Goal: Ask a question: Seek information or help from site administrators or community

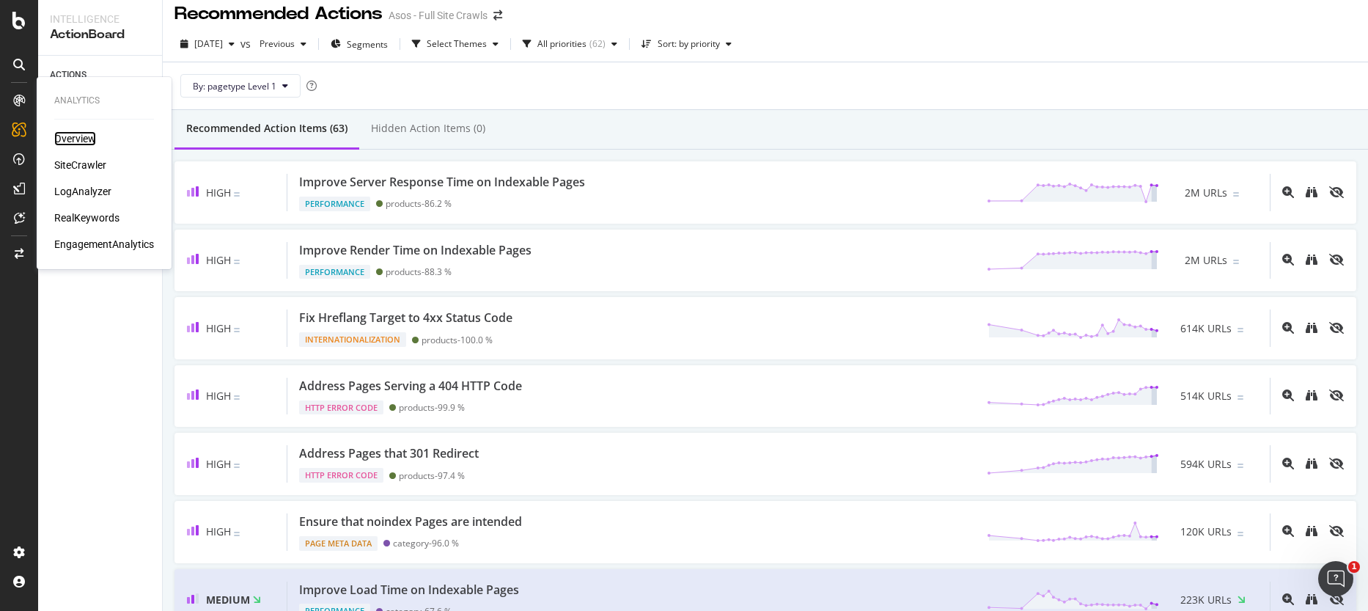
click at [86, 136] on div "Overview" at bounding box center [75, 138] width 42 height 15
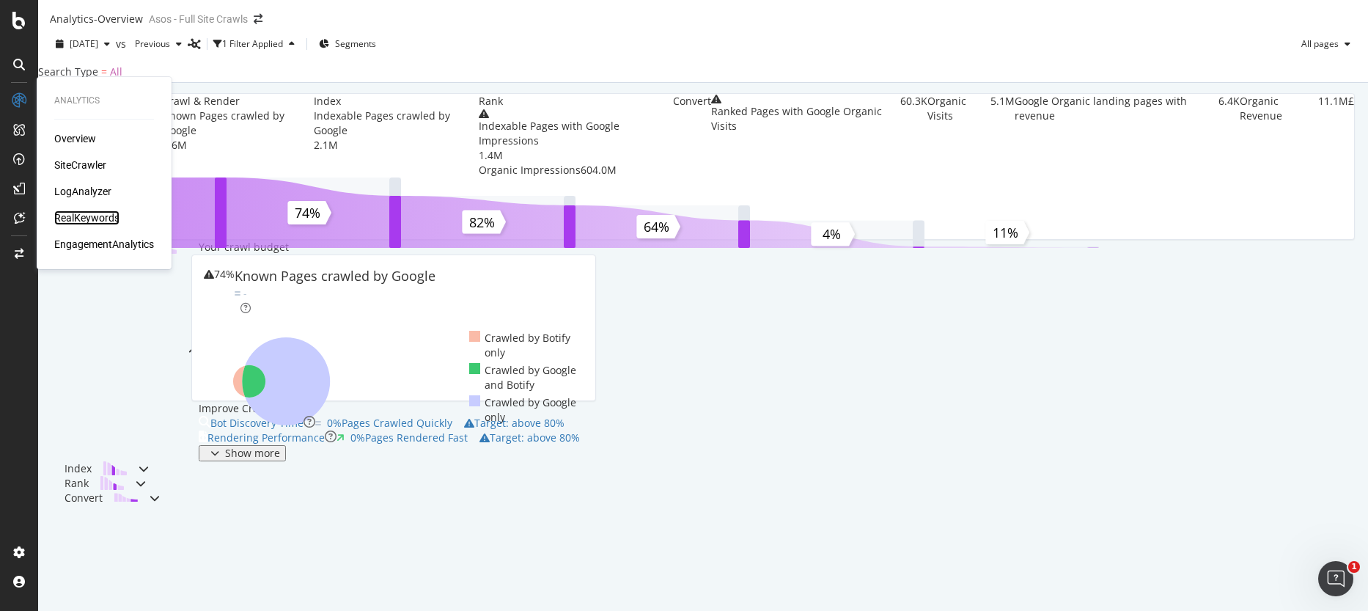
click at [98, 217] on div "RealKeywords" at bounding box center [86, 217] width 65 height 15
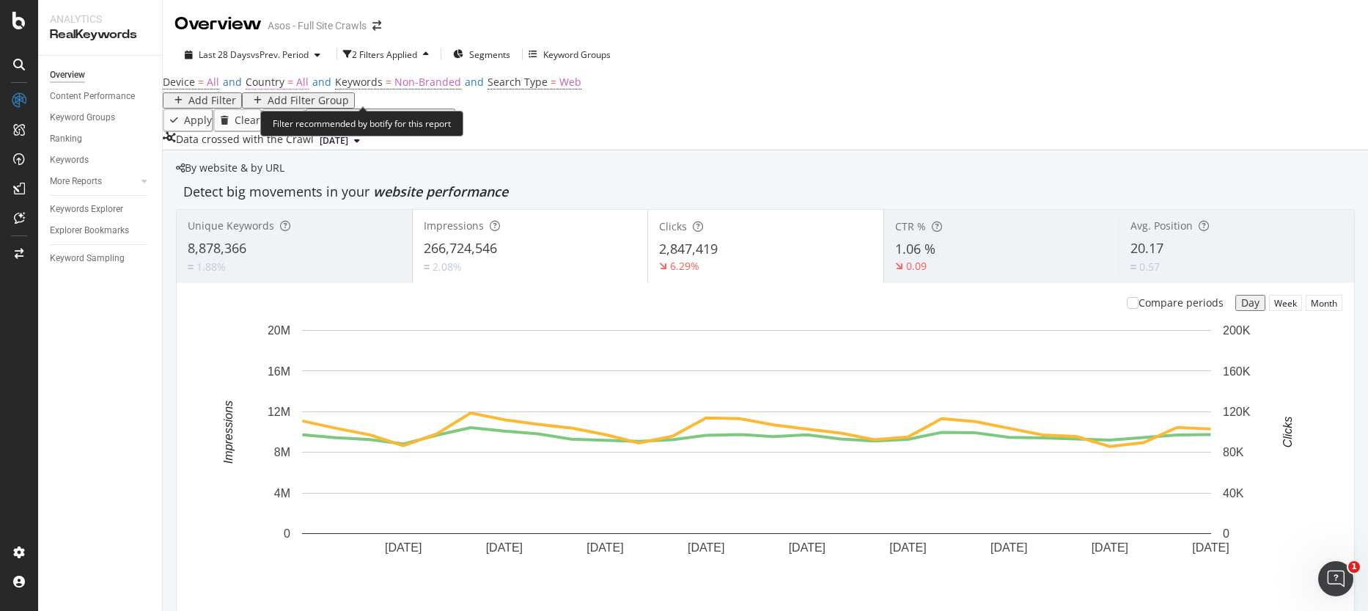
click at [306, 89] on span "All" at bounding box center [302, 82] width 12 height 14
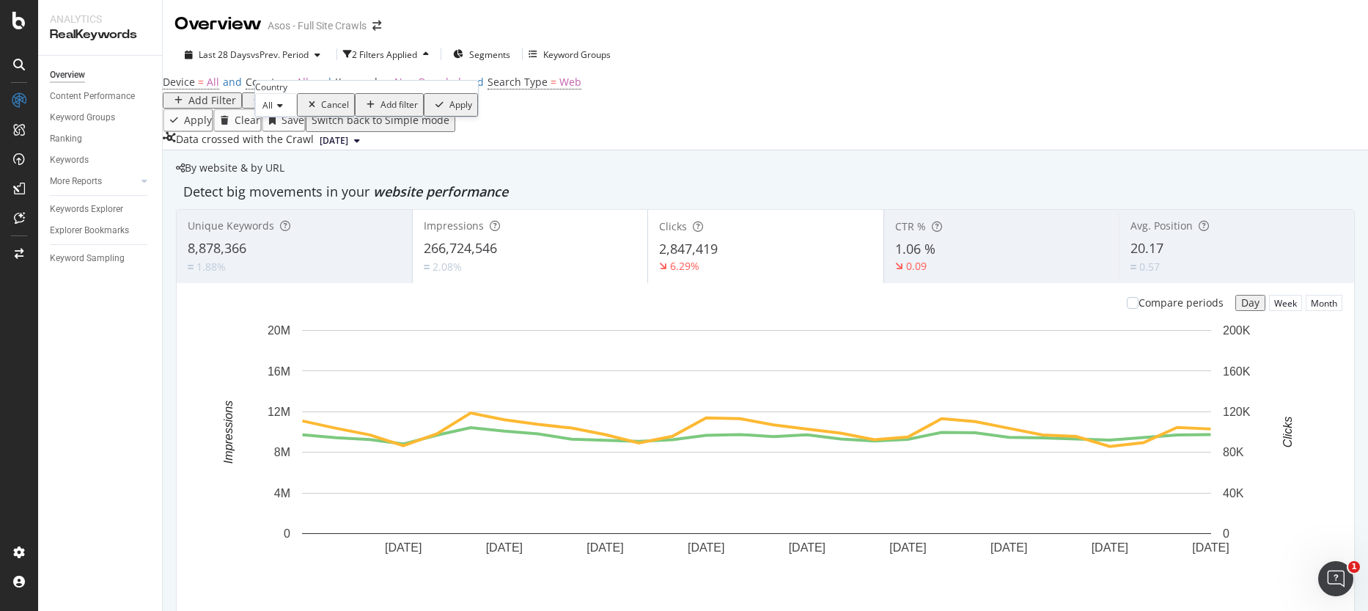
click at [282, 110] on icon at bounding box center [278, 105] width 10 height 9
click at [317, 146] on span "[GEOGRAPHIC_DATA]" at bounding box center [303, 139] width 89 height 12
click at [528, 110] on div "Apply" at bounding box center [539, 105] width 23 height 10
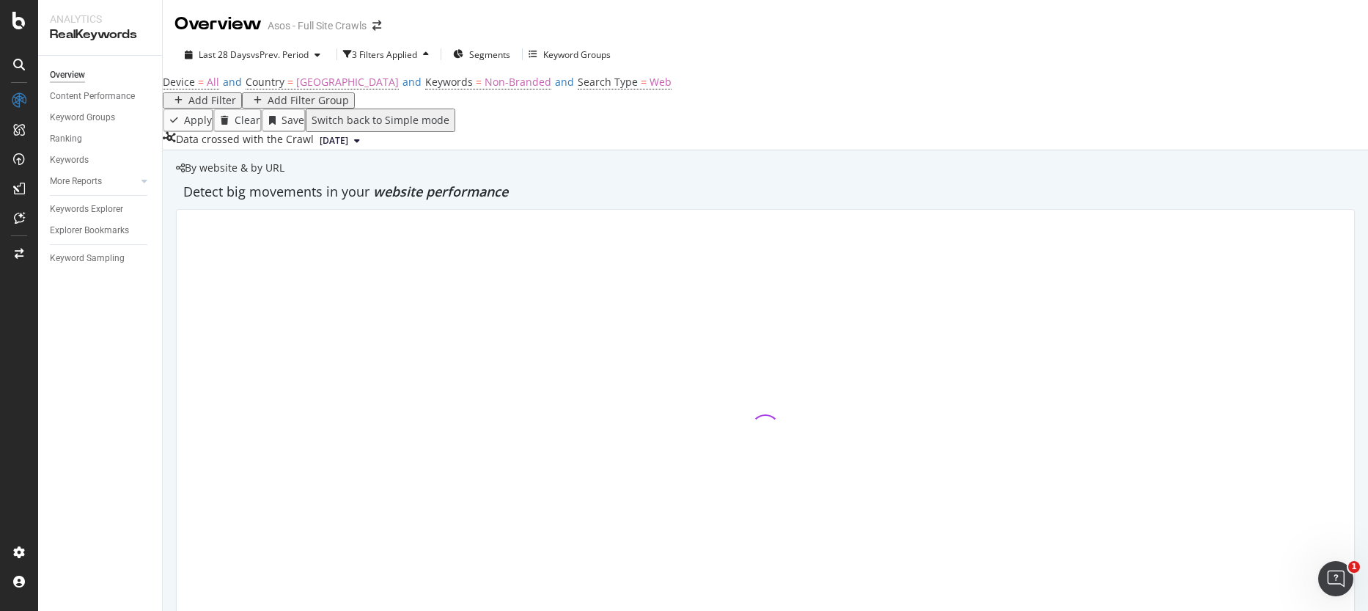
click at [224, 106] on div "Add Filter" at bounding box center [212, 101] width 48 height 12
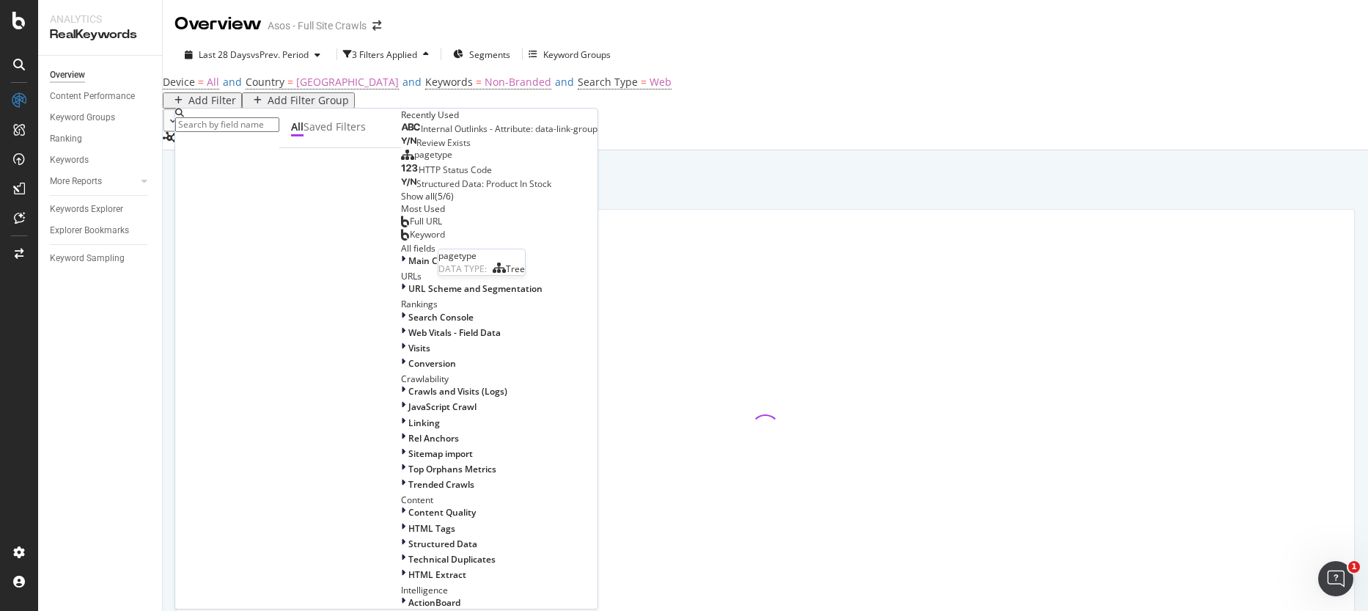
click at [414, 161] on span "pagetype" at bounding box center [433, 154] width 38 height 12
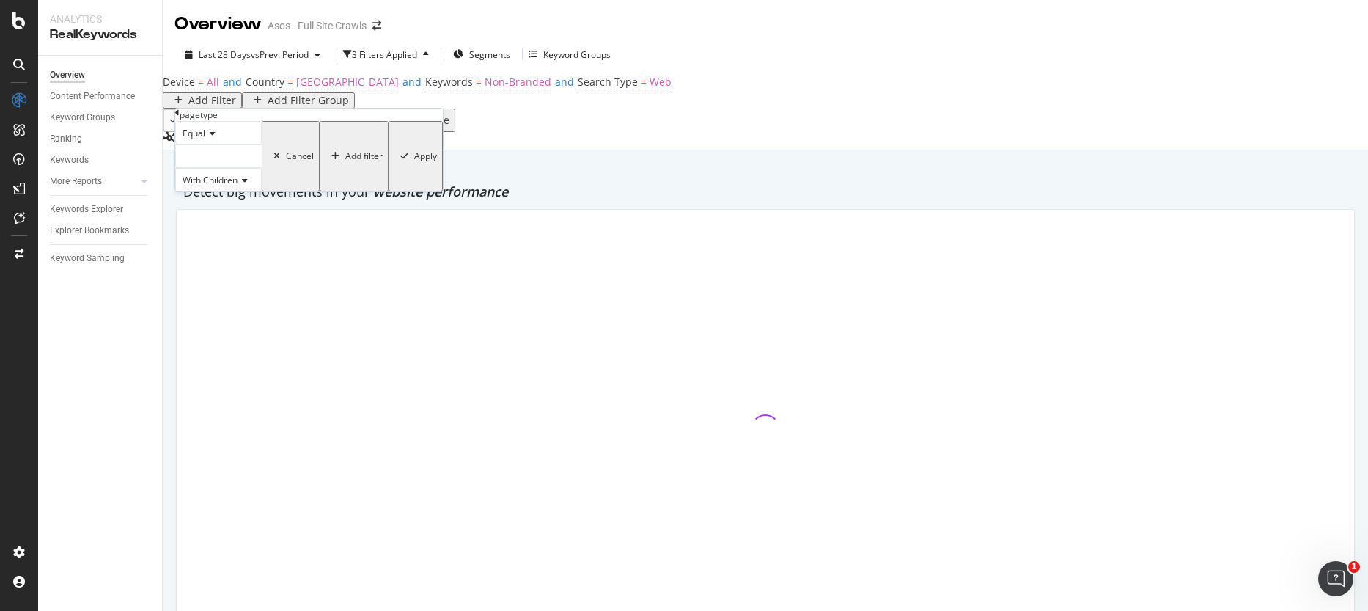
click at [216, 168] on div at bounding box center [218, 155] width 86 height 23
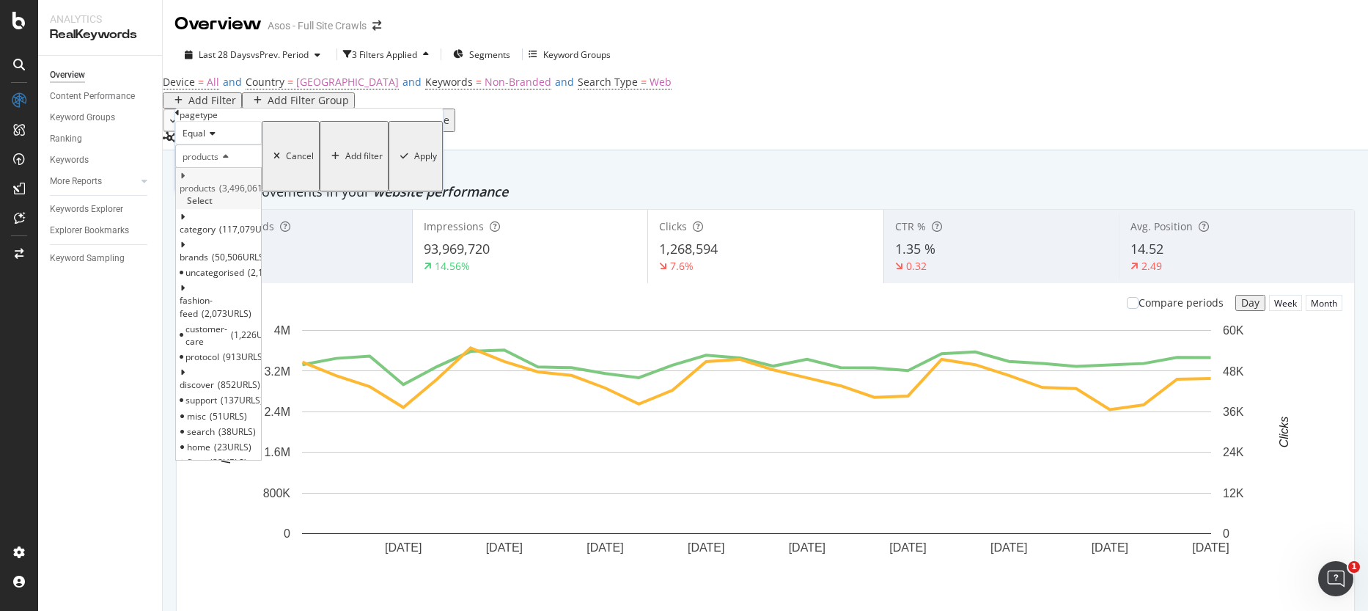
click at [242, 194] on span "3,496,061 URLS" at bounding box center [252, 188] width 67 height 12
click at [213, 207] on span "Select" at bounding box center [200, 200] width 26 height 12
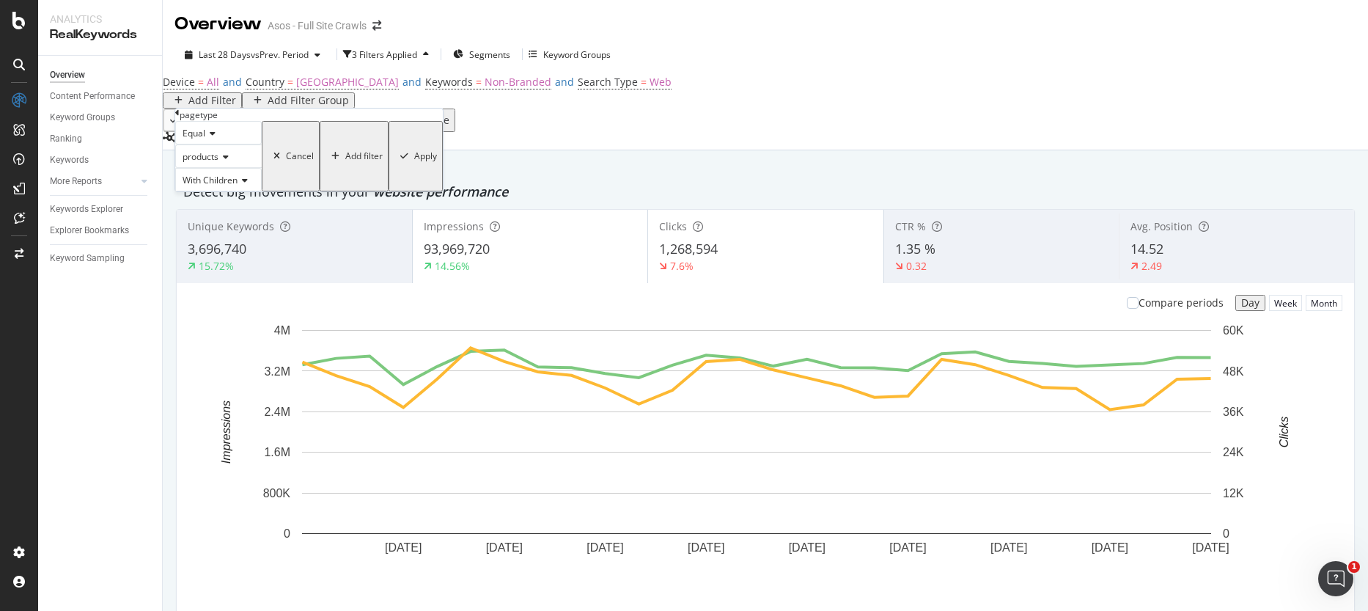
click at [348, 191] on div "Equal products With Children Cancel Add filter Apply" at bounding box center [309, 156] width 268 height 70
click at [414, 161] on div "Apply" at bounding box center [425, 156] width 23 height 10
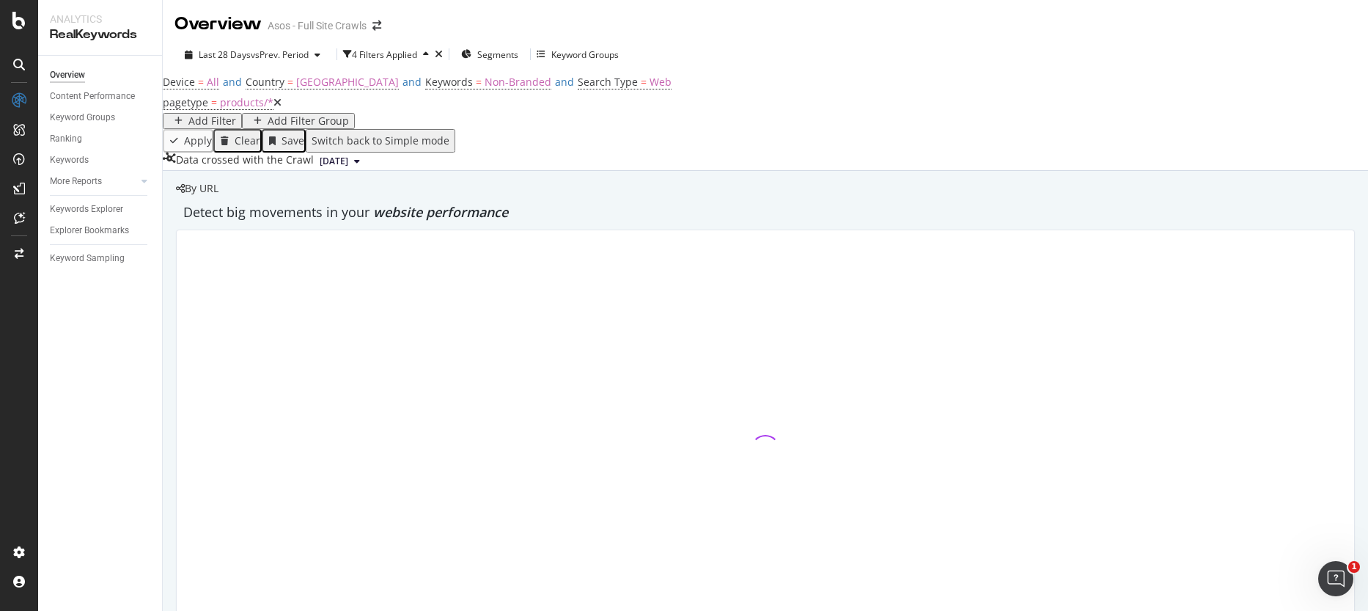
click at [236, 121] on div "Add Filter" at bounding box center [212, 121] width 48 height 12
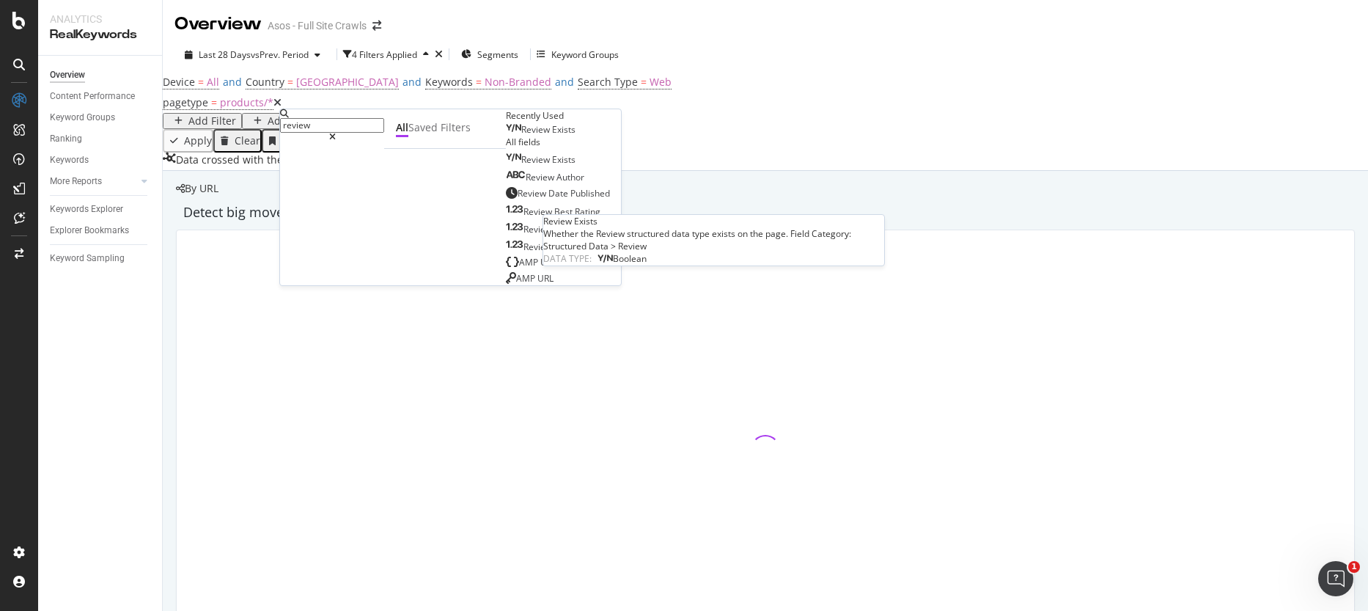
type input "review"
click at [552, 136] on span "Exists" at bounding box center [563, 129] width 23 height 12
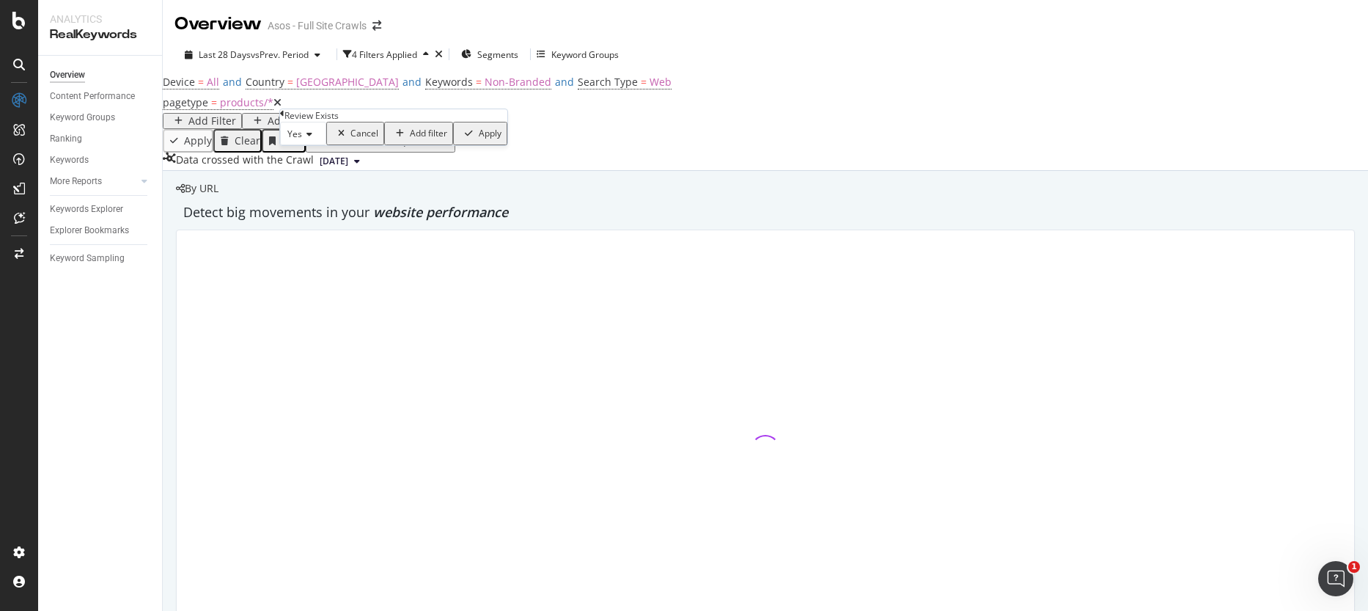
click at [311, 139] on icon at bounding box center [307, 134] width 10 height 9
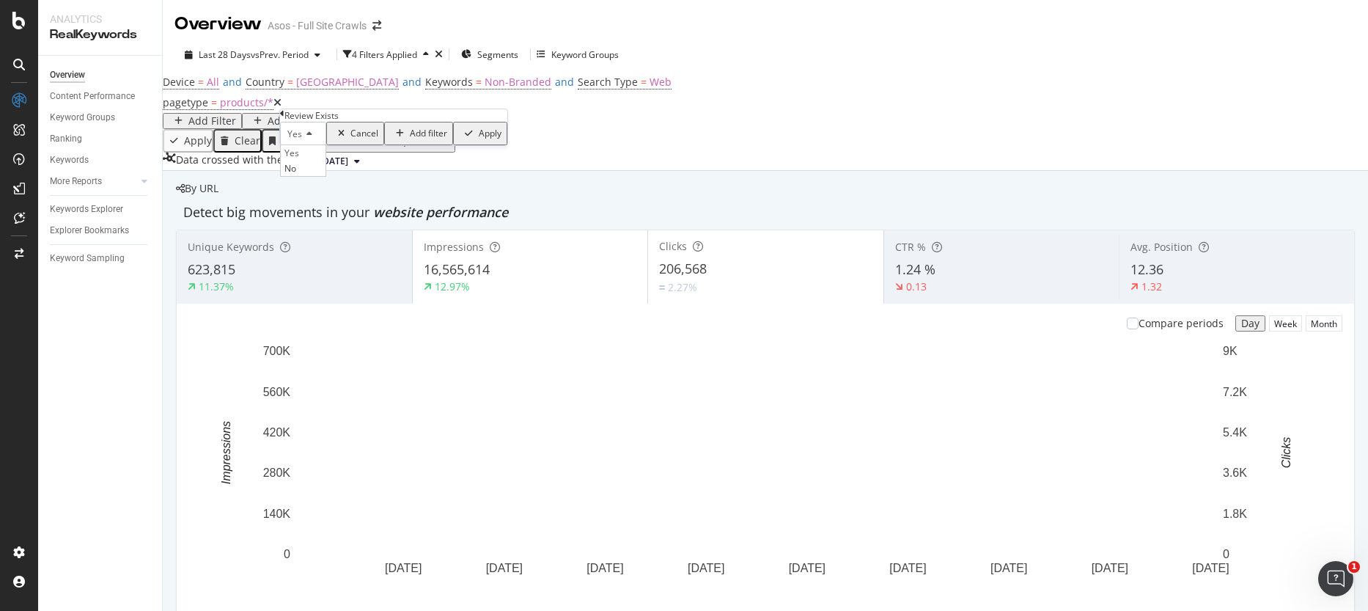
click at [311, 139] on icon at bounding box center [307, 134] width 10 height 9
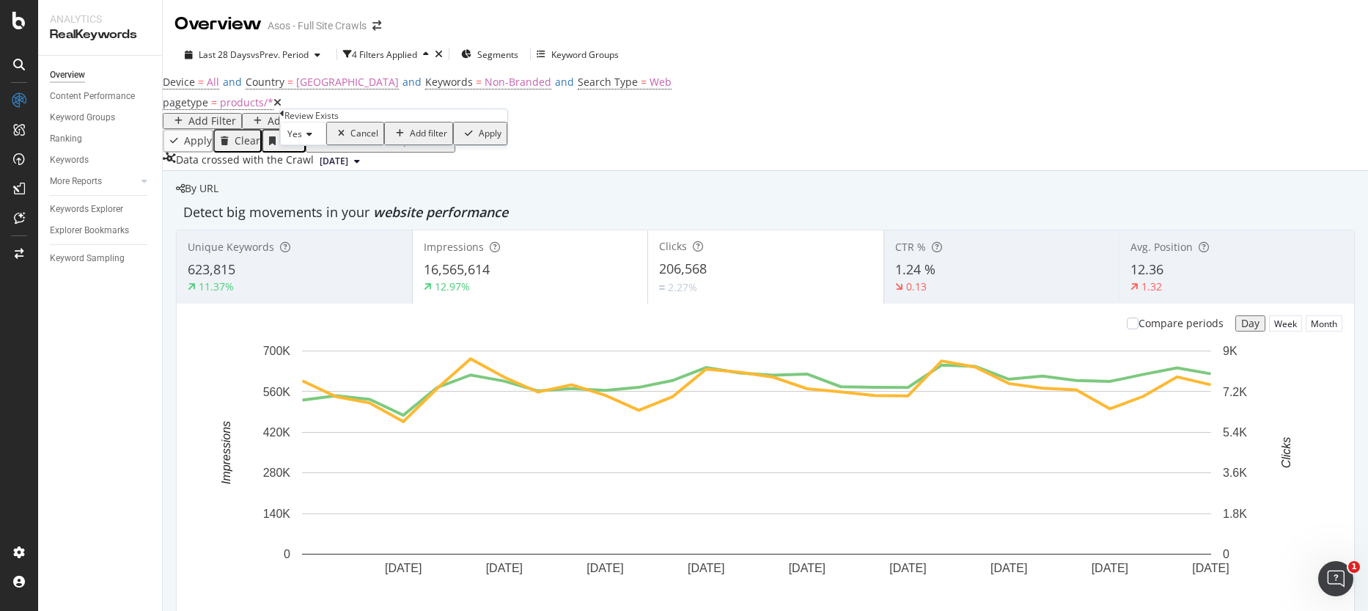
click at [479, 139] on div "Apply" at bounding box center [490, 133] width 23 height 10
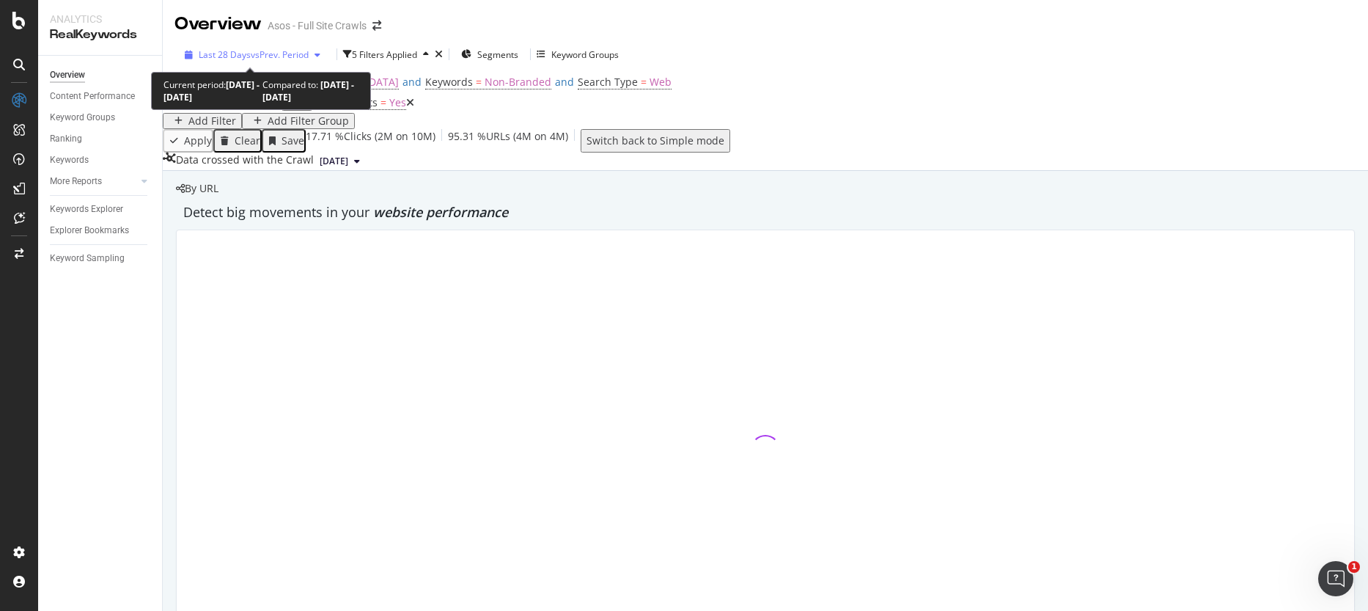
click at [302, 50] on span "vs Prev. Period" at bounding box center [280, 54] width 58 height 12
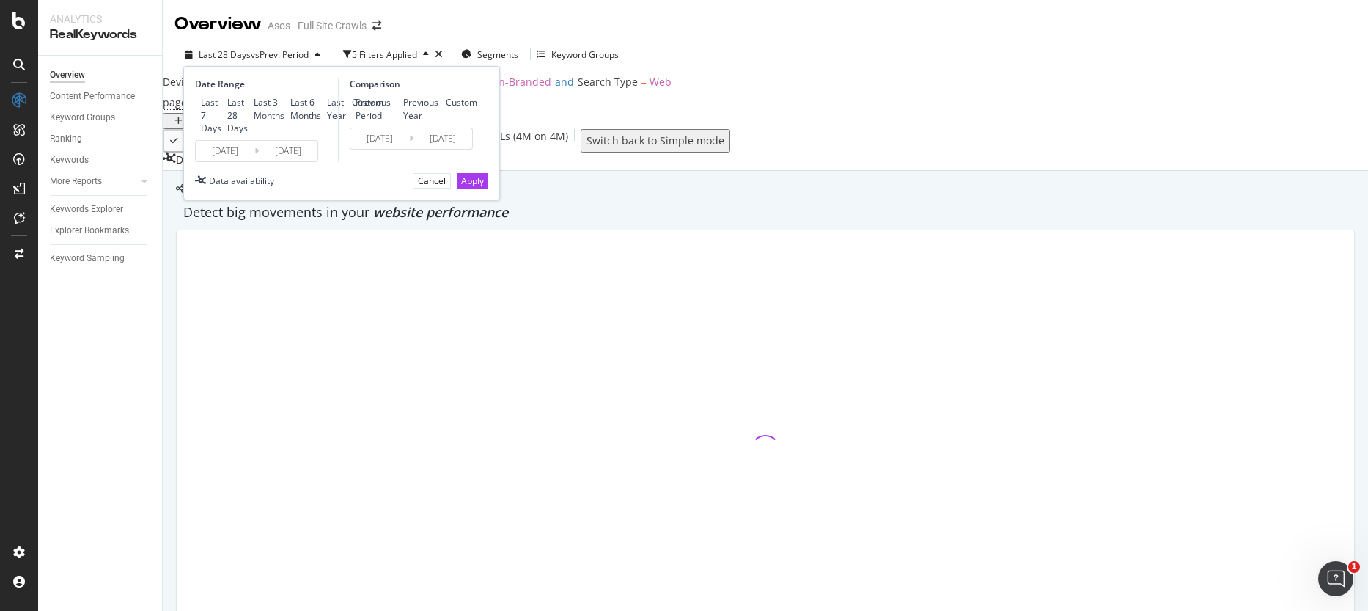
click at [238, 161] on input "[DATE]" at bounding box center [225, 151] width 59 height 21
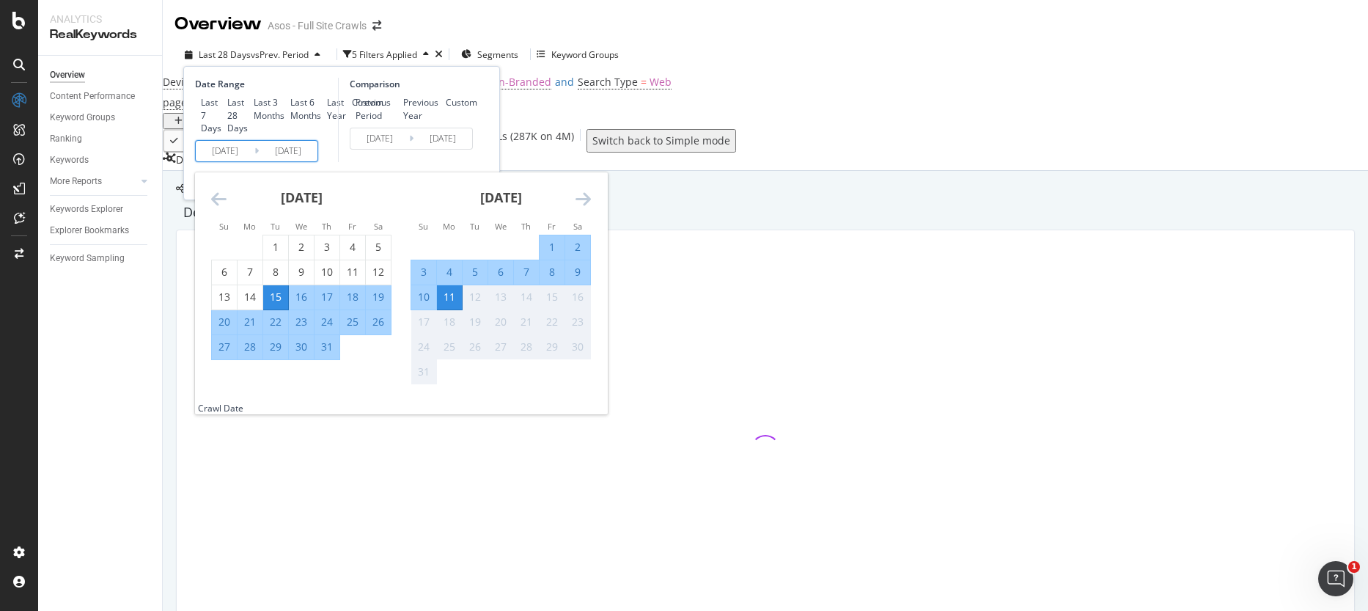
click at [333, 354] on div "31" at bounding box center [326, 346] width 25 height 15
type input "[DATE]"
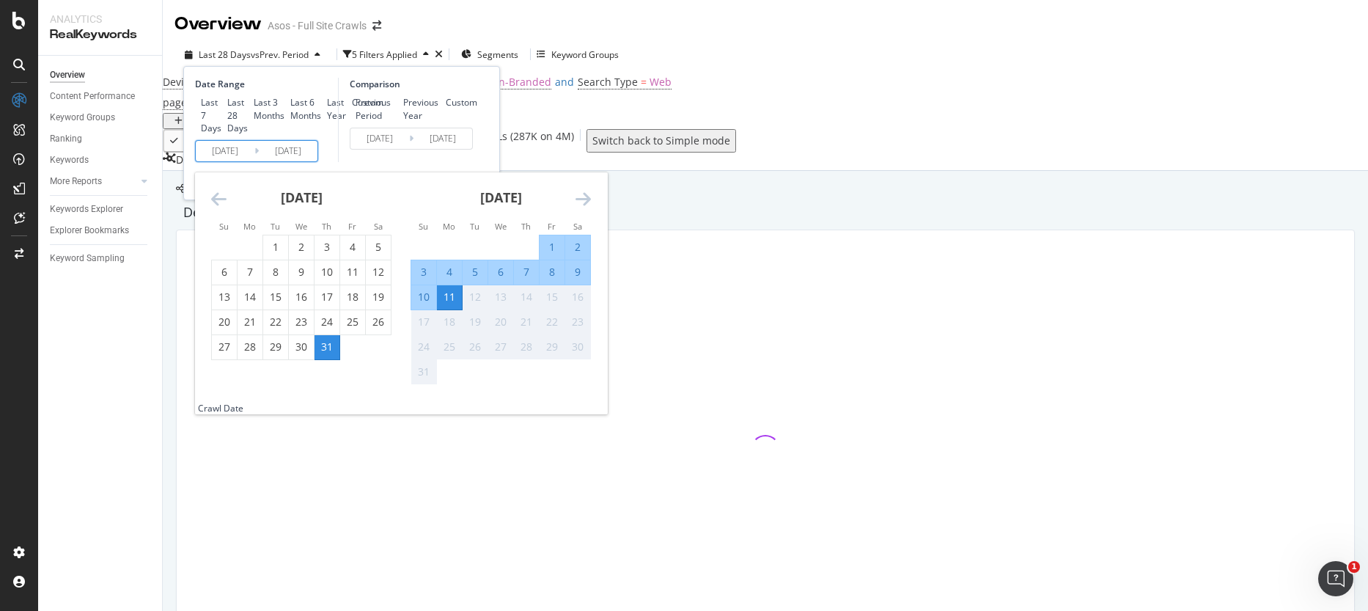
click at [409, 162] on div "Comparison Previous Period Previous Year Custom [DATE] Navigate forward to inte…" at bounding box center [407, 120] width 139 height 84
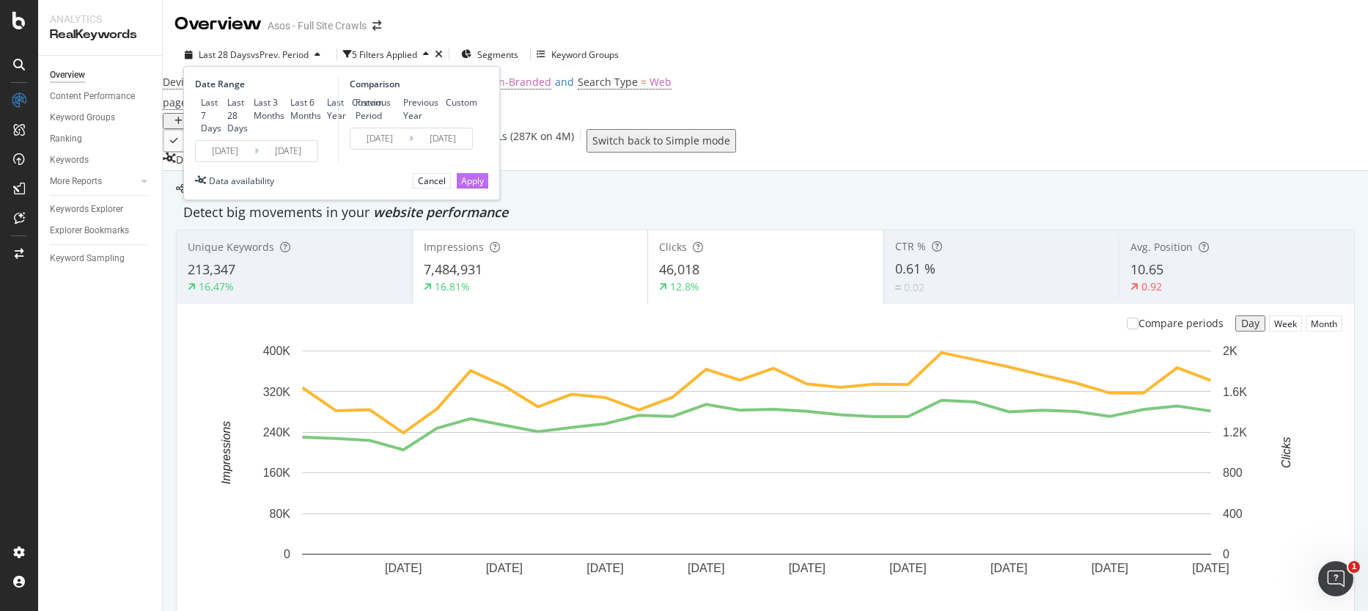
click at [468, 187] on div "Apply" at bounding box center [472, 180] width 23 height 12
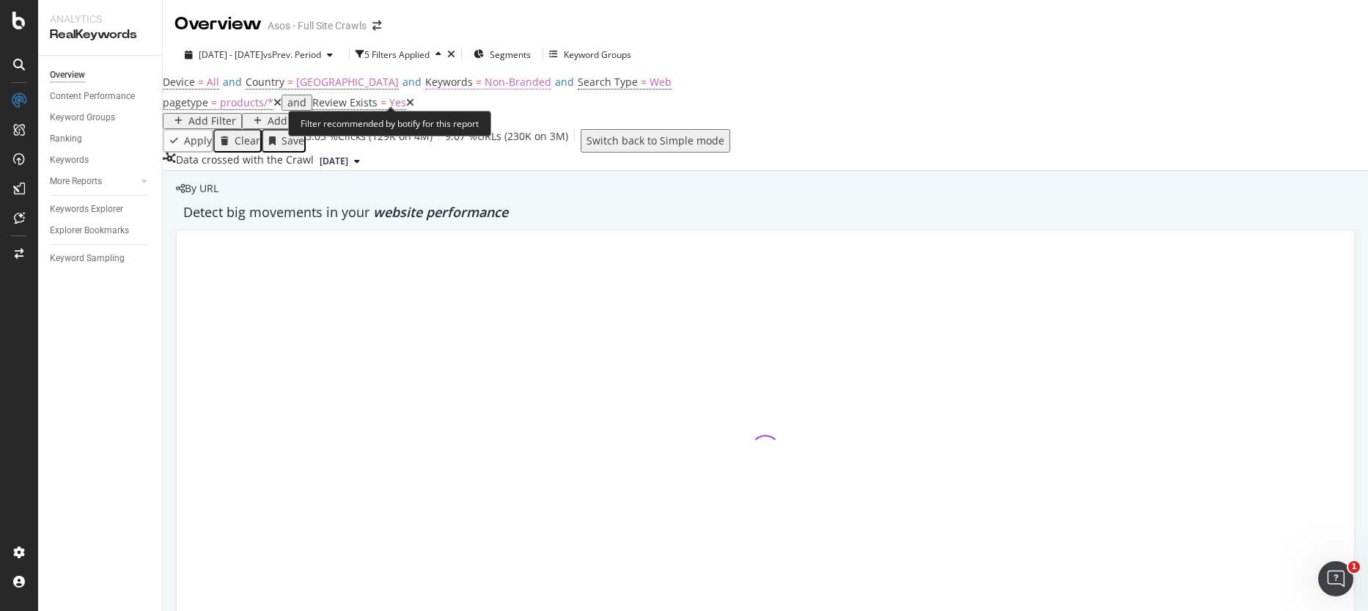
click at [485, 89] on span "Non-Branded" at bounding box center [518, 82] width 67 height 14
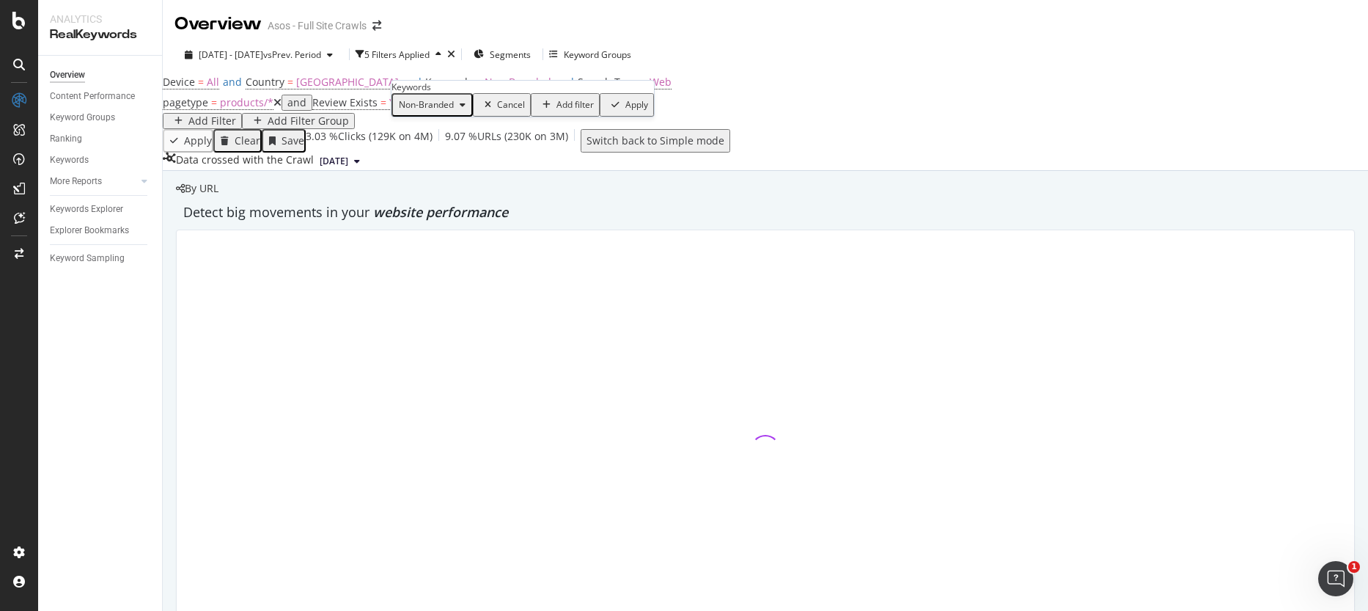
click at [497, 110] on div "Cancel" at bounding box center [511, 105] width 28 height 10
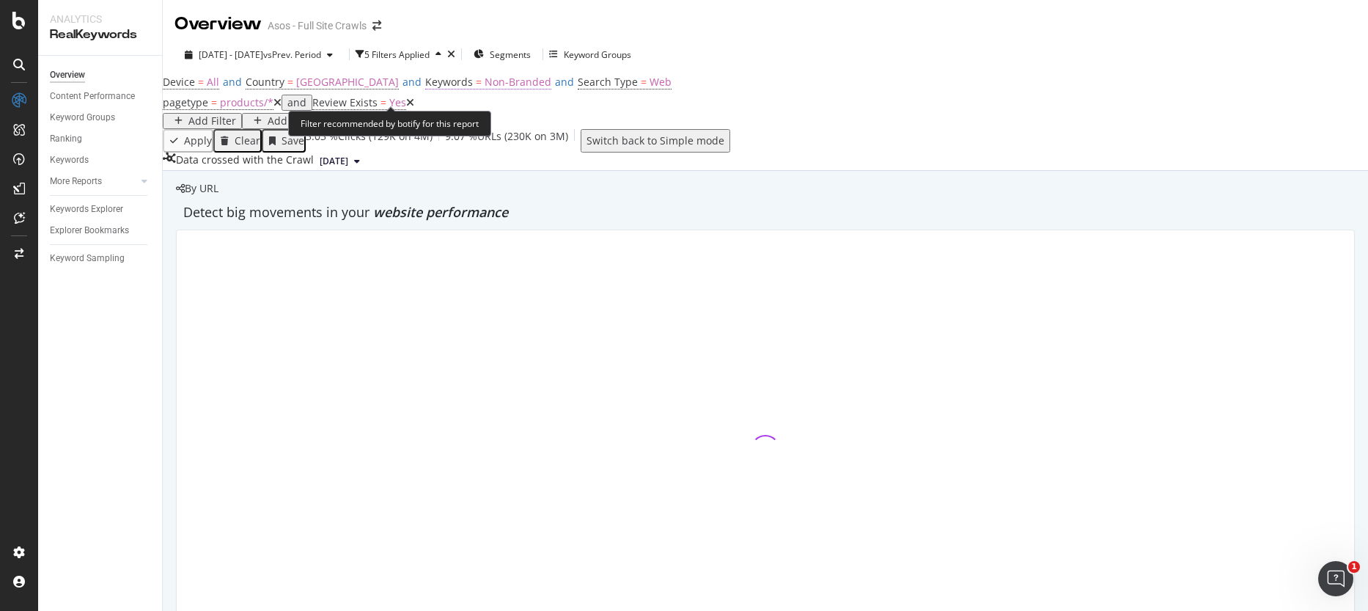
click at [431, 89] on span "Keywords = Non-Branded" at bounding box center [488, 82] width 126 height 15
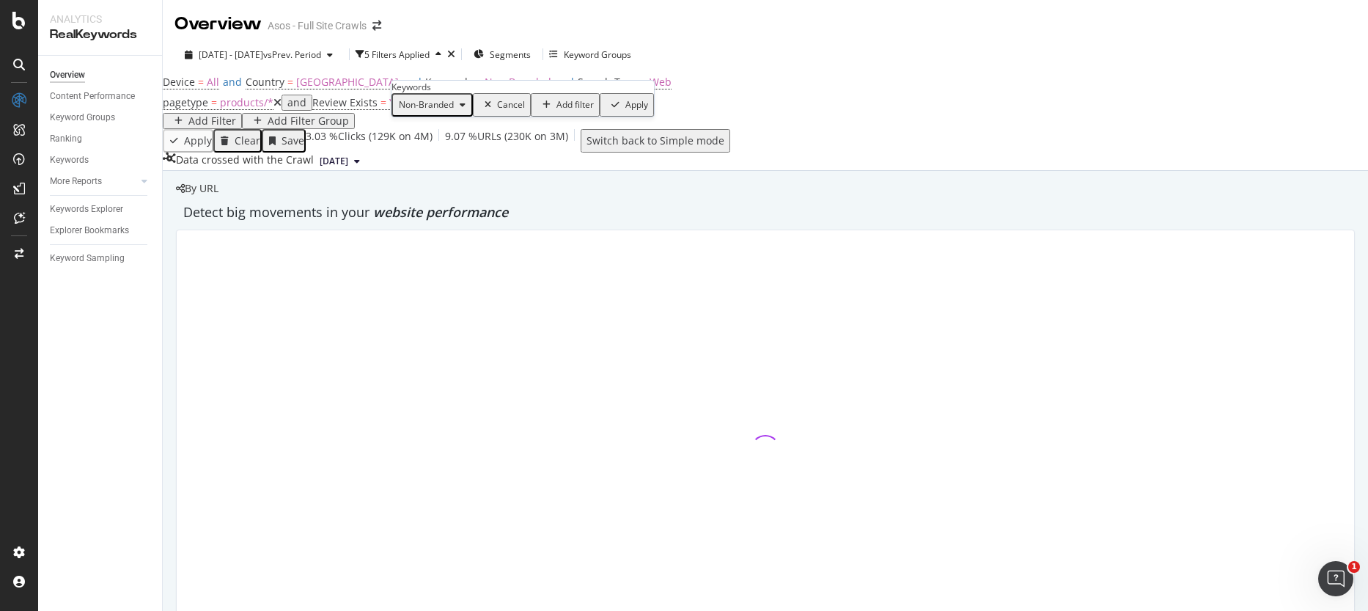
click at [454, 111] on span "Non-Branded" at bounding box center [423, 104] width 61 height 12
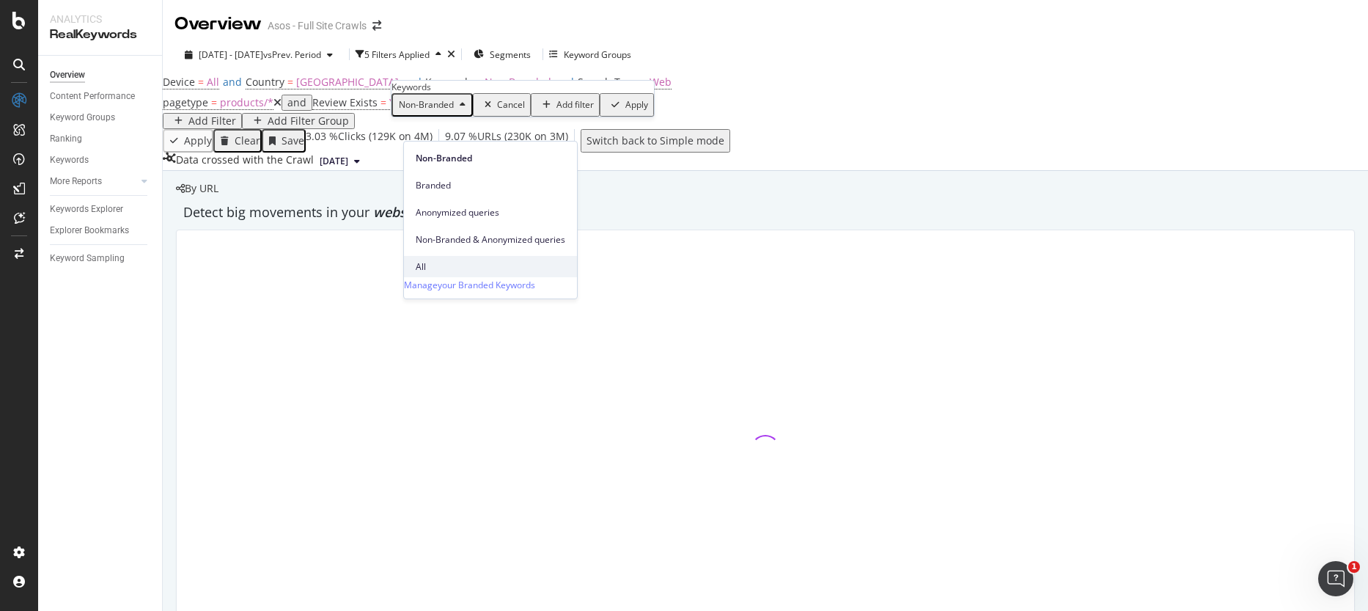
click at [419, 260] on span "All" at bounding box center [491, 266] width 150 height 13
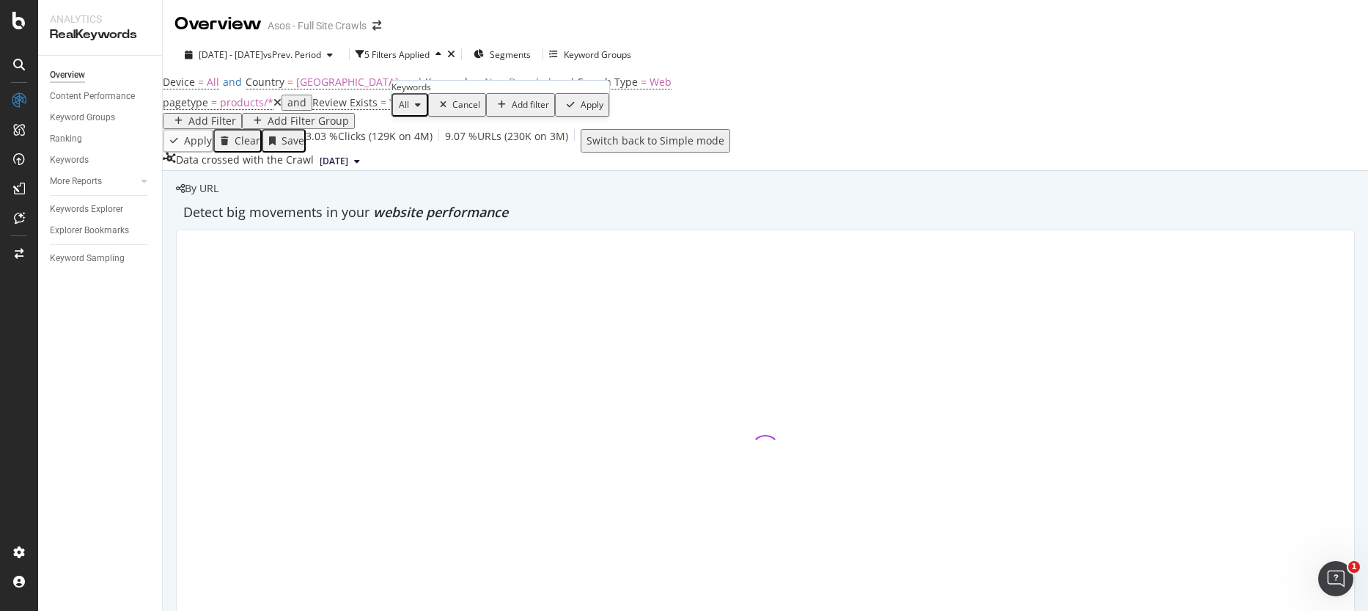
click at [581, 110] on div "Apply" at bounding box center [592, 105] width 23 height 10
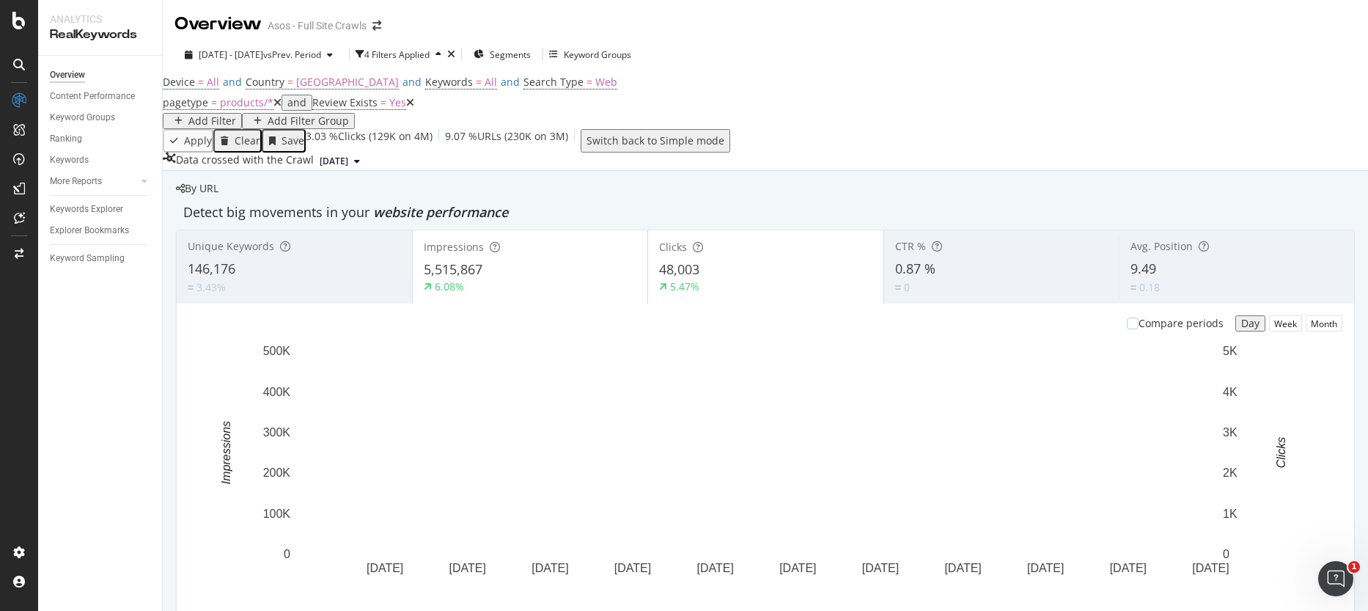
scroll to position [96, 0]
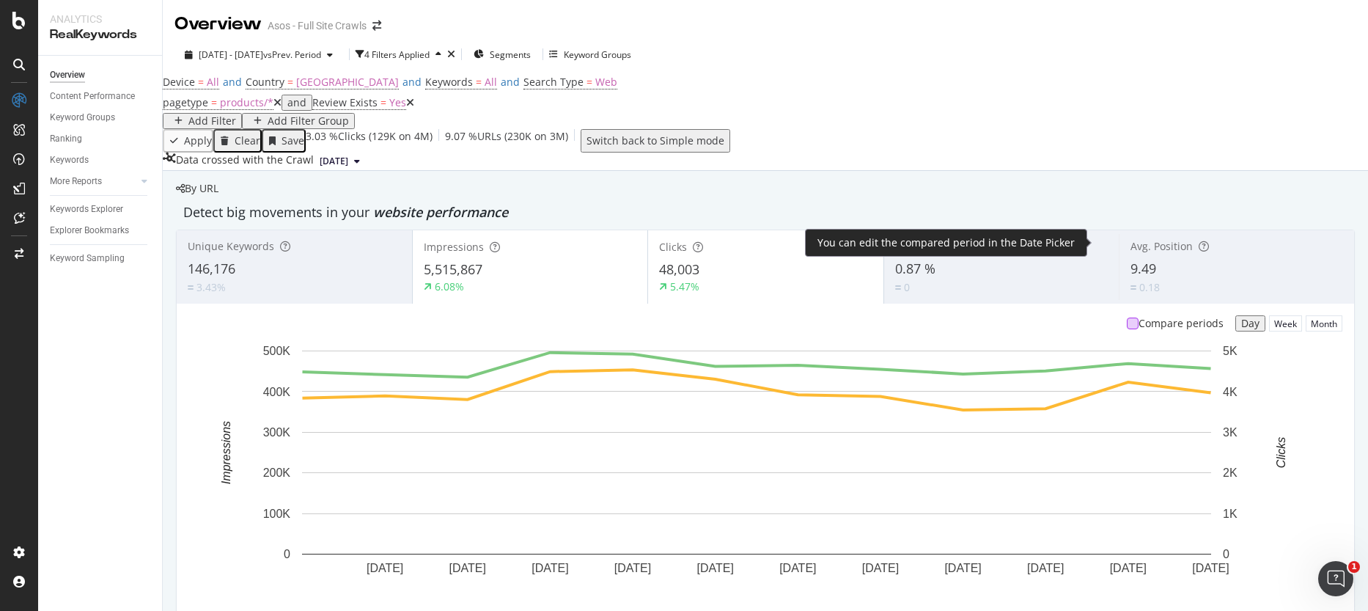
click at [1127, 317] on div at bounding box center [1133, 323] width 12 height 12
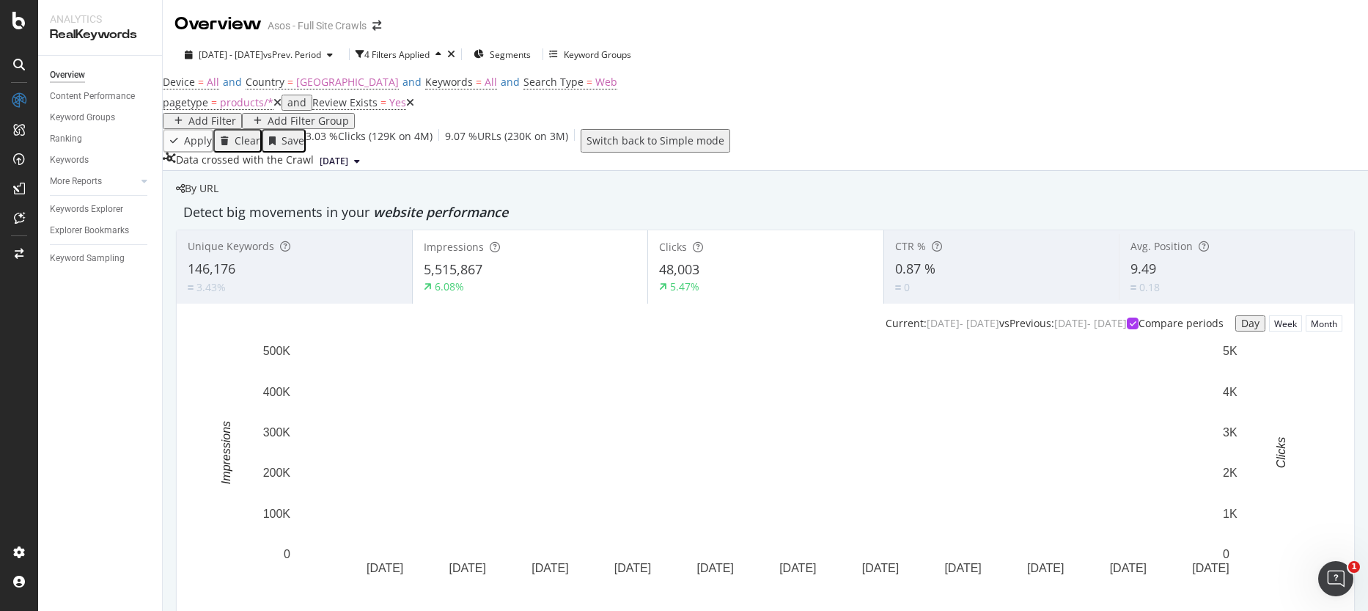
scroll to position [960, 0]
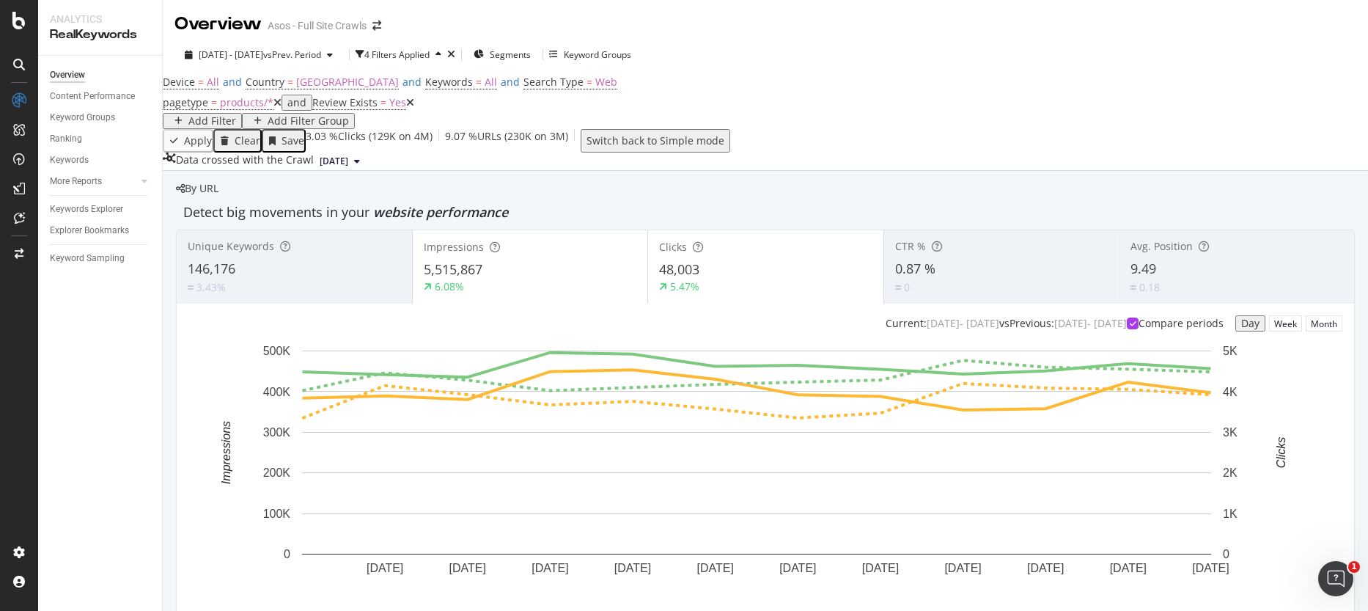
drag, startPoint x: 262, startPoint y: 219, endPoint x: 440, endPoint y: 220, distance: 177.4
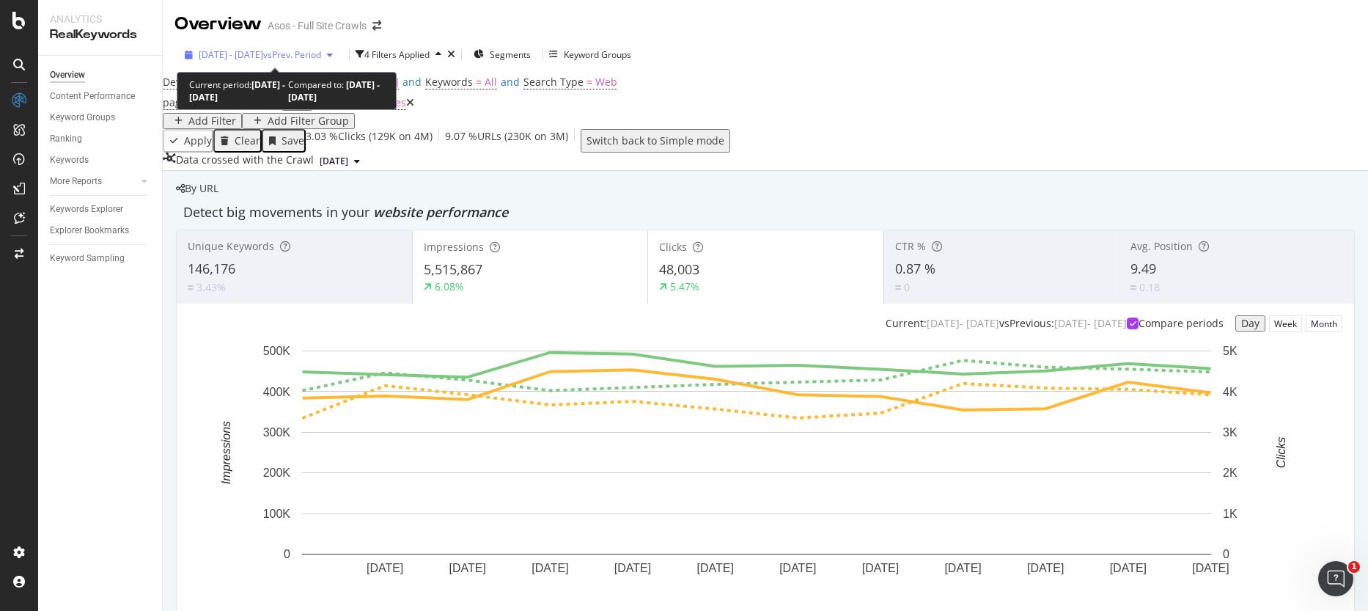
click at [303, 61] on div "[DATE] - [DATE] vs Prev. Period" at bounding box center [259, 54] width 160 height 12
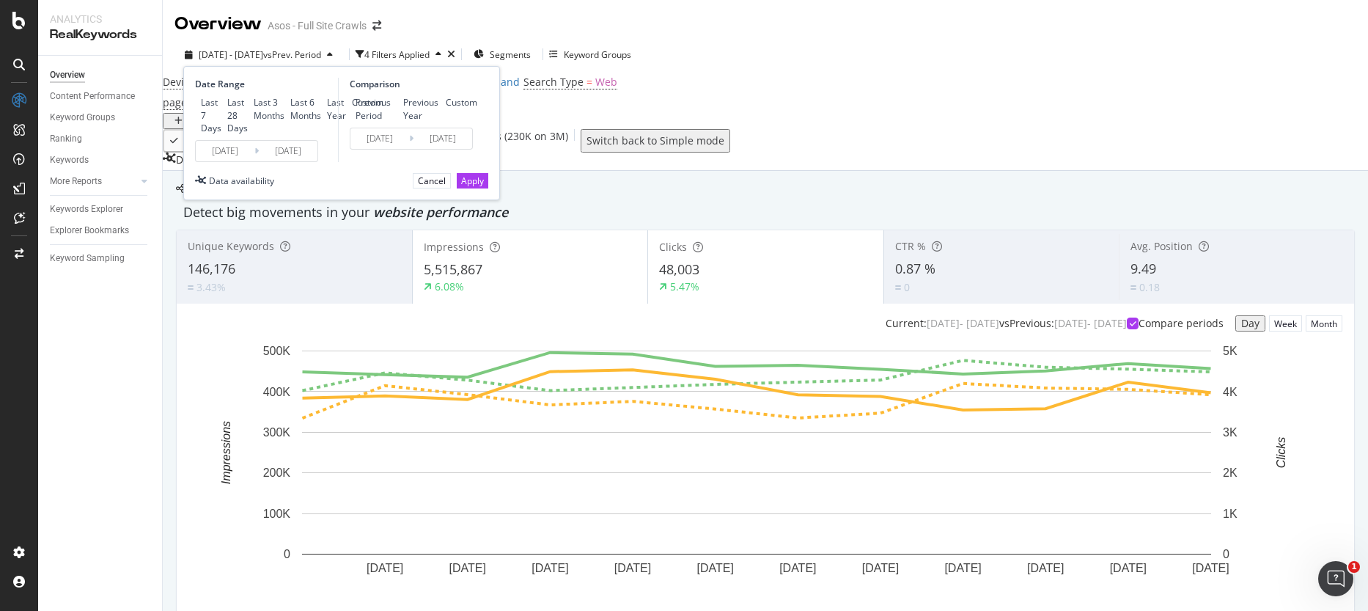
click at [214, 161] on input "[DATE]" at bounding box center [225, 151] width 59 height 21
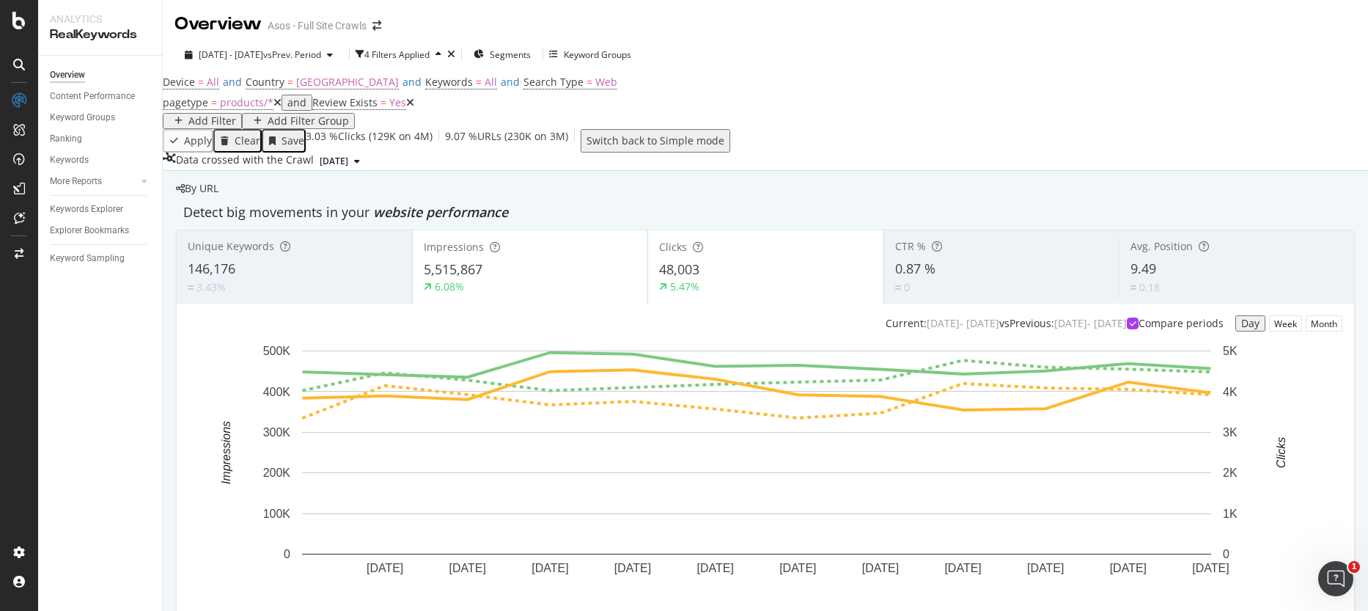
click at [688, 117] on div "Device = All and Country = [GEOGRAPHIC_DATA] and Keywords = All and Search Type…" at bounding box center [765, 100] width 1205 height 57
click at [21, 226] on div at bounding box center [18, 217] width 23 height 23
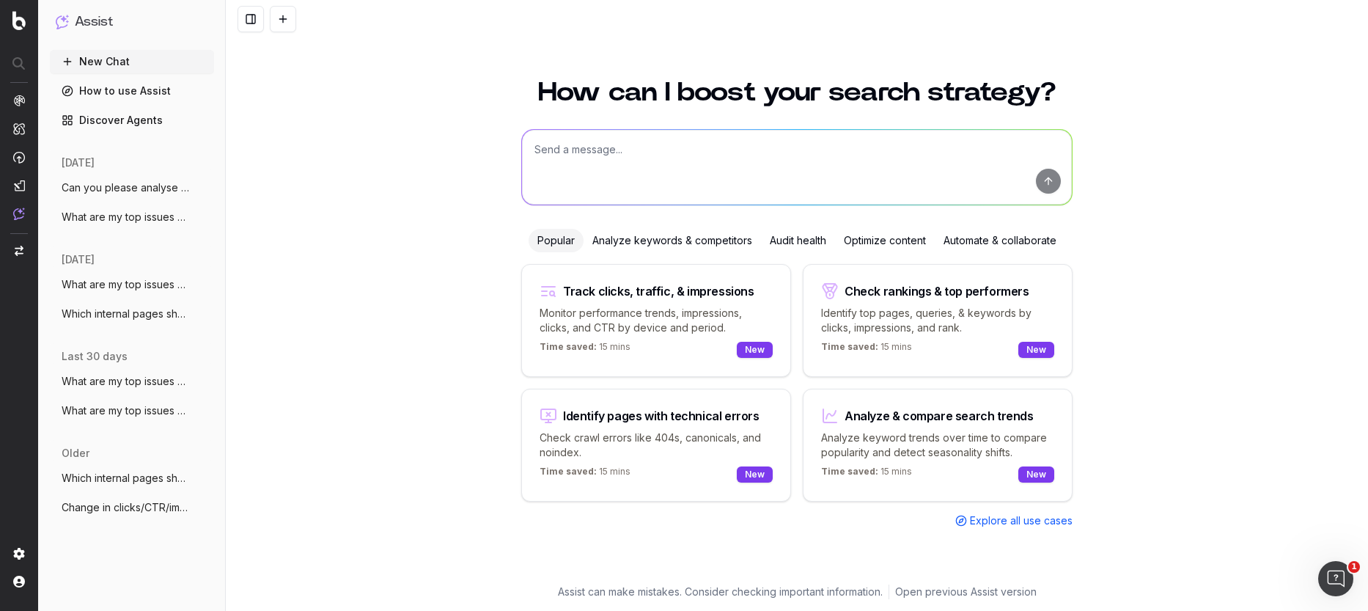
click at [641, 177] on textarea at bounding box center [797, 167] width 550 height 75
type textarea "Can you help me measuring the improvements in the HTML sitemap?"
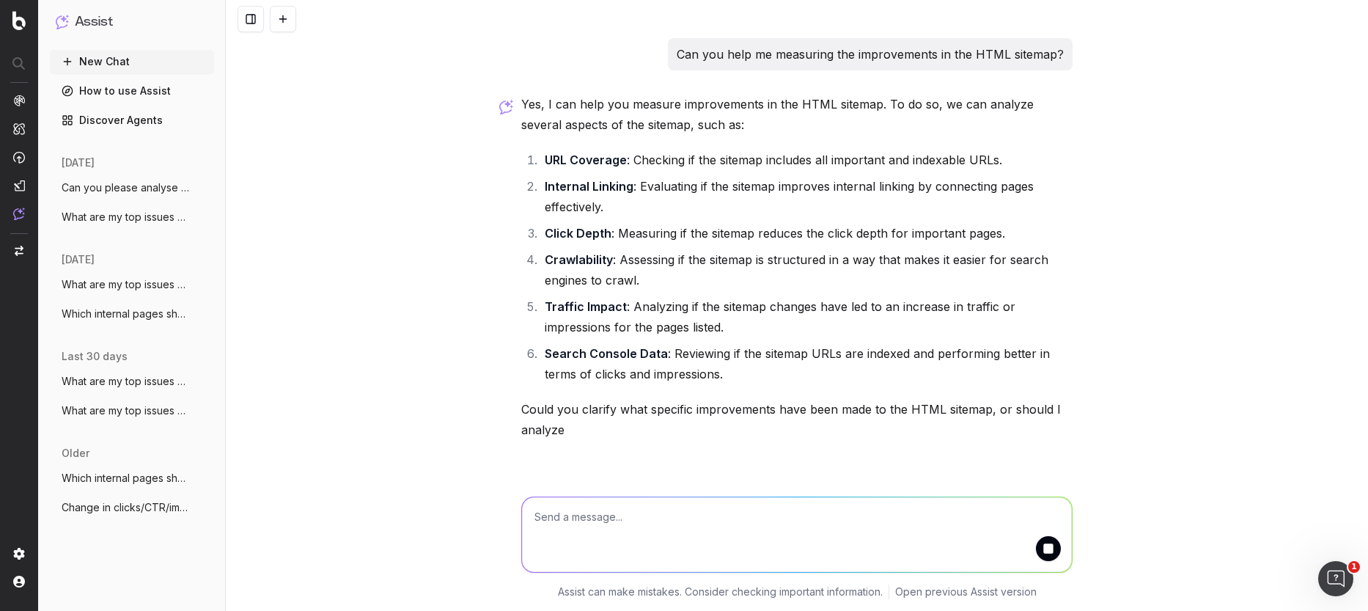
scroll to position [26, 0]
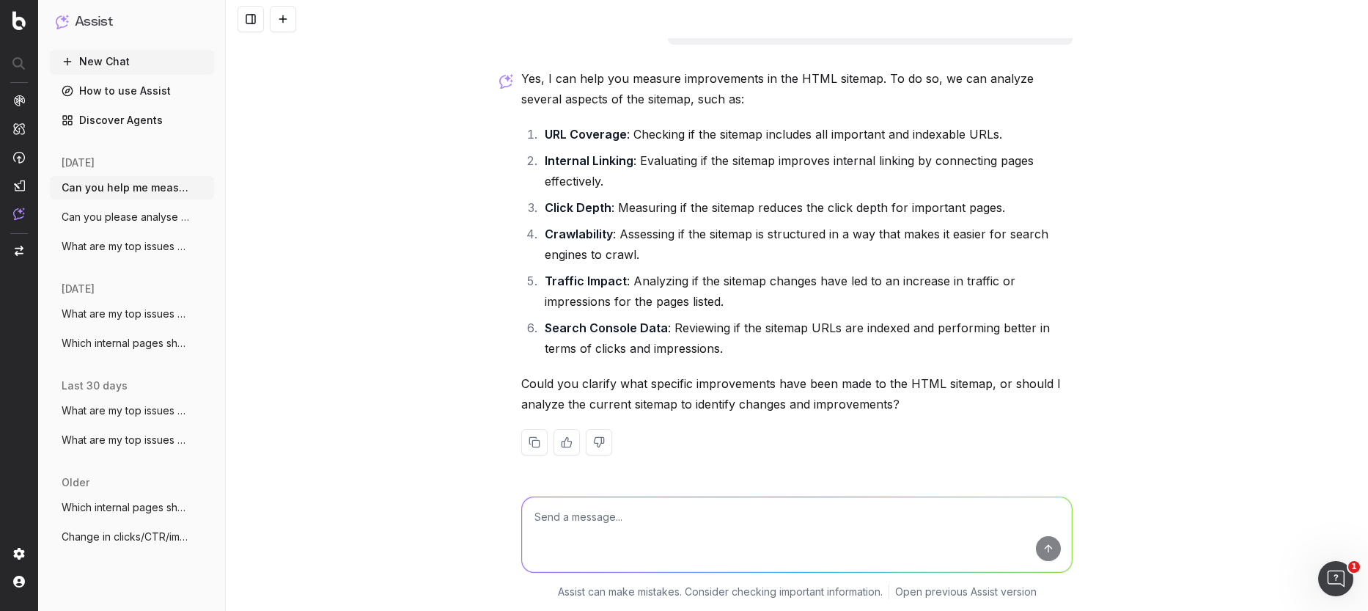
click at [709, 103] on p "Yes, I can help you measure improvements in the HTML sitemap. To do so, we can …" at bounding box center [796, 88] width 551 height 41
drag, startPoint x: 571, startPoint y: 137, endPoint x: 664, endPoint y: 124, distance: 94.0
click at [623, 127] on strong "URL Coverage" at bounding box center [586, 134] width 82 height 15
click at [664, 124] on li "URL Coverage : Checking if the sitemap includes all important and indexable URL…" at bounding box center [806, 134] width 532 height 21
drag, startPoint x: 628, startPoint y: 151, endPoint x: 759, endPoint y: 146, distance: 131.3
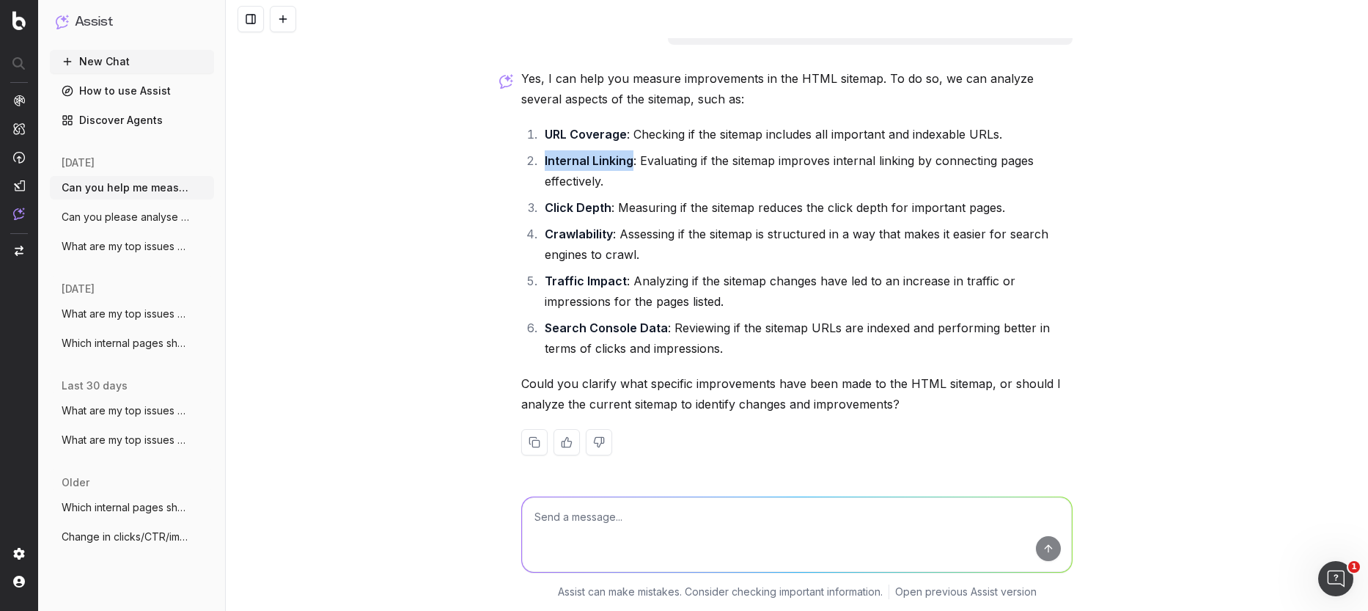
click at [757, 146] on ol "URL Coverage : Checking if the sitemap includes all important and indexable URL…" at bounding box center [796, 241] width 551 height 235
click at [759, 146] on ol "URL Coverage : Checking if the sitemap includes all important and indexable URL…" at bounding box center [796, 241] width 551 height 235
drag, startPoint x: 744, startPoint y: 161, endPoint x: 886, endPoint y: 160, distance: 142.2
click at [871, 158] on li "Internal Linking : Evaluating if the sitemap improves internal linking by conne…" at bounding box center [806, 170] width 532 height 41
click at [886, 160] on li "Internal Linking : Evaluating if the sitemap improves internal linking by conne…" at bounding box center [806, 170] width 532 height 41
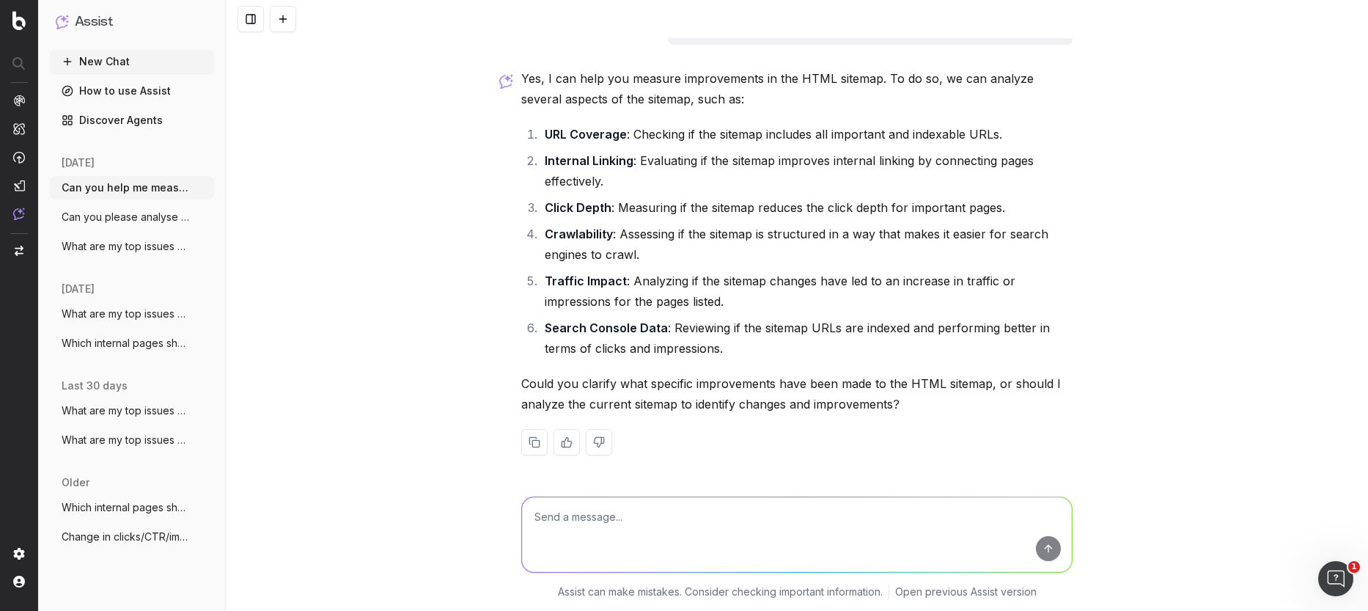
click at [575, 526] on textarea at bounding box center [797, 534] width 550 height 75
type textarea "I"
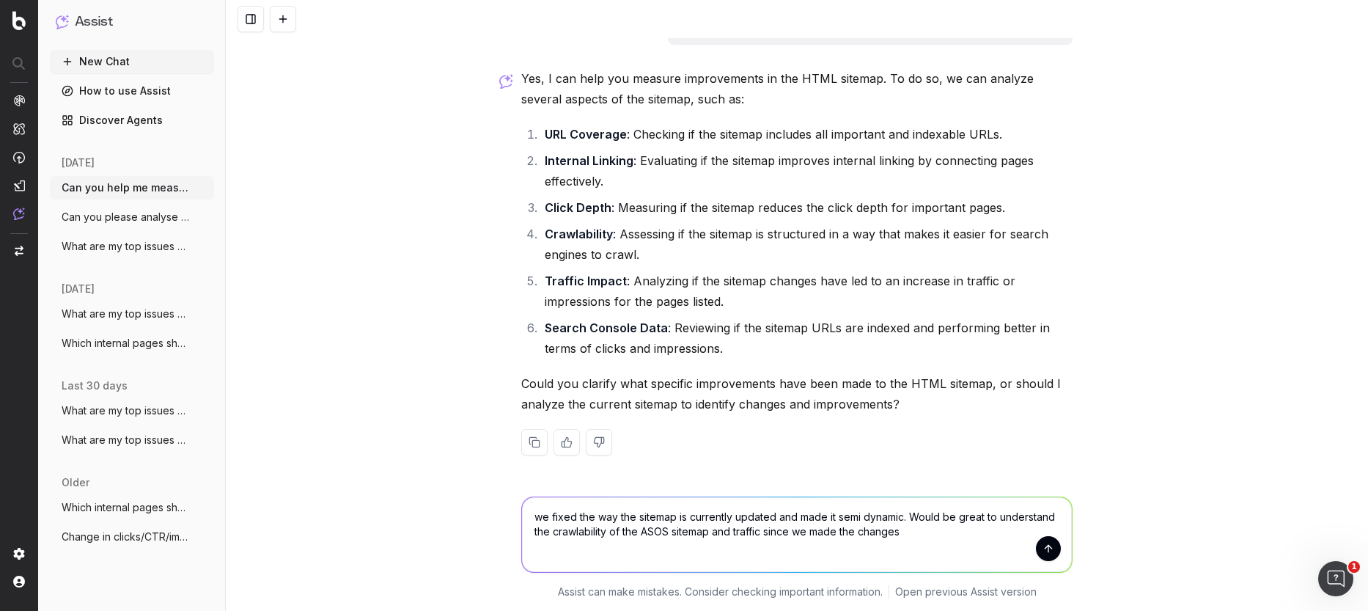
type textarea "we fixed the way the sitemap is currently updated and made it semi dynamic. Wou…"
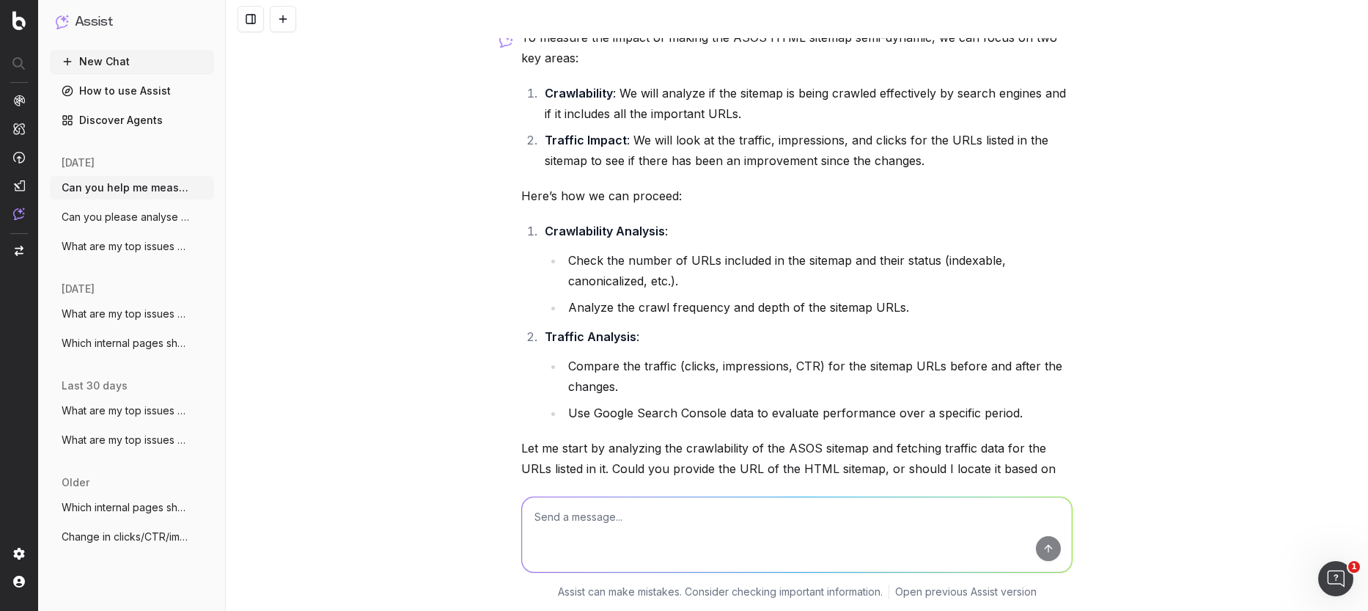
scroll to position [638, 0]
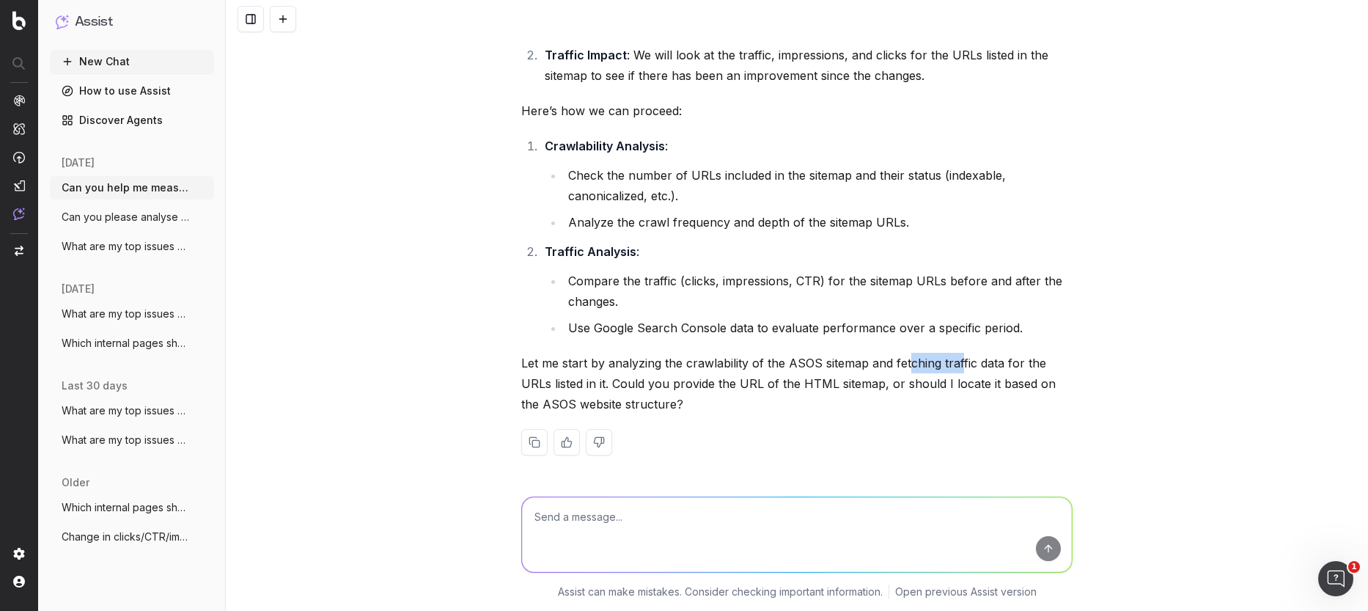
drag, startPoint x: 909, startPoint y: 363, endPoint x: 1069, endPoint y: 376, distance: 161.1
click at [1017, 367] on p "Let me start by analyzing the crawlability of the ASOS sitemap and fetching tra…" at bounding box center [796, 384] width 551 height 62
click at [1069, 376] on p "Let me start by analyzing the crawlability of the ASOS sitemap and fetching tra…" at bounding box center [796, 384] width 551 height 62
click at [573, 515] on textarea at bounding box center [797, 534] width 550 height 75
paste textarea "https://www.asos.com/sitemap/"
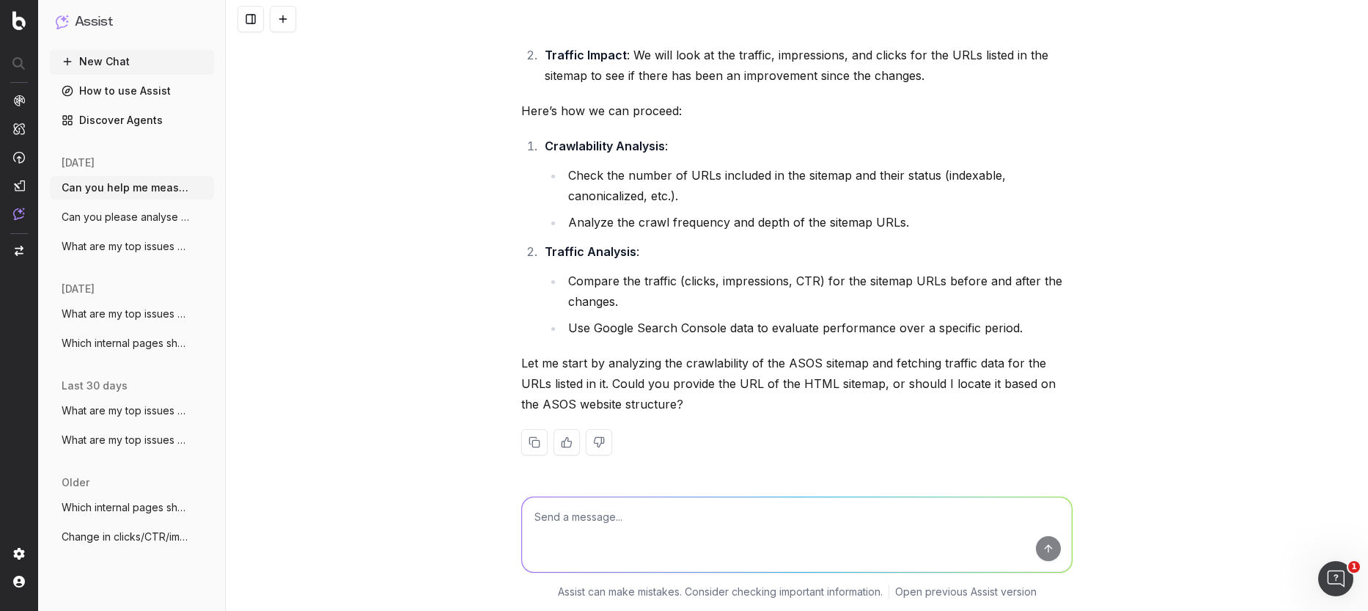
type textarea "https://www.asos.com/sitemap/"
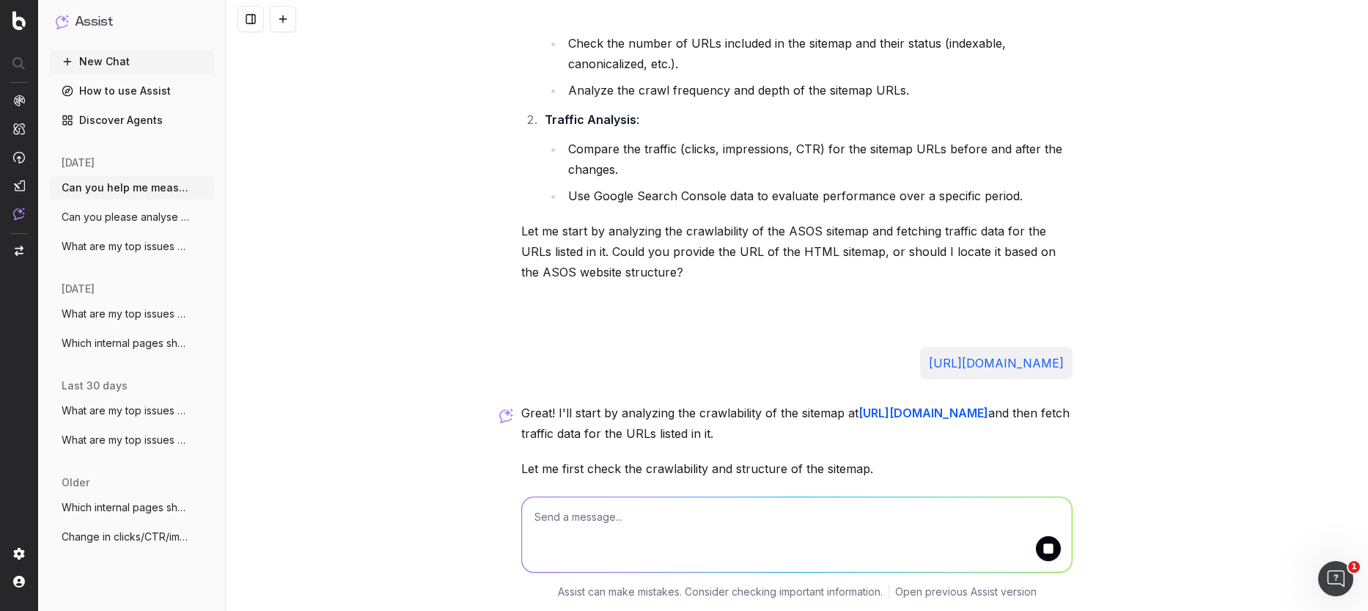
scroll to position [800, 0]
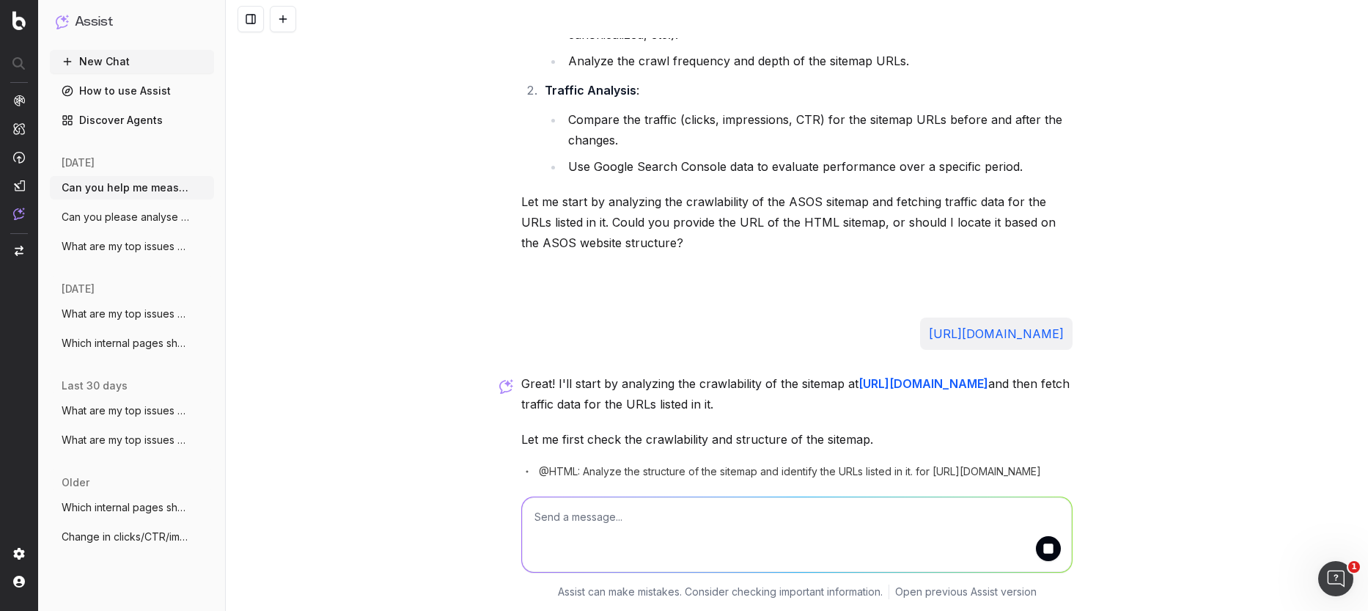
click at [649, 381] on p "Great! I'll start by analyzing the crawlability of the sitemap at https://www.a…" at bounding box center [796, 393] width 551 height 41
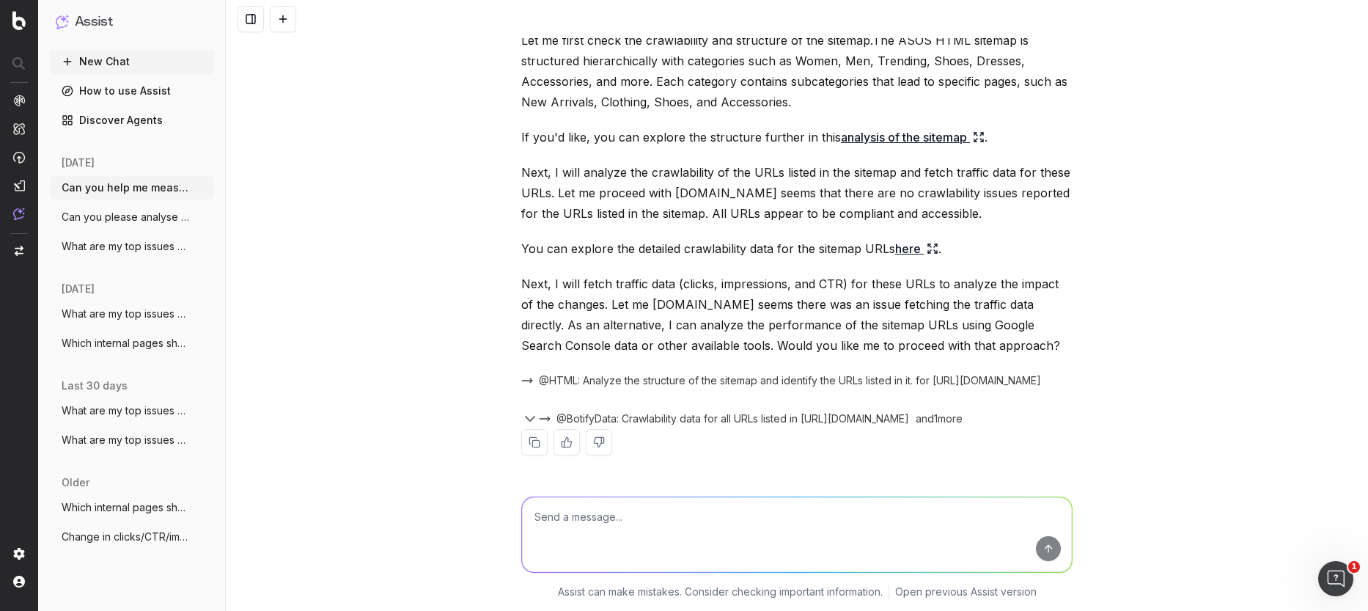
scroll to position [1086, 0]
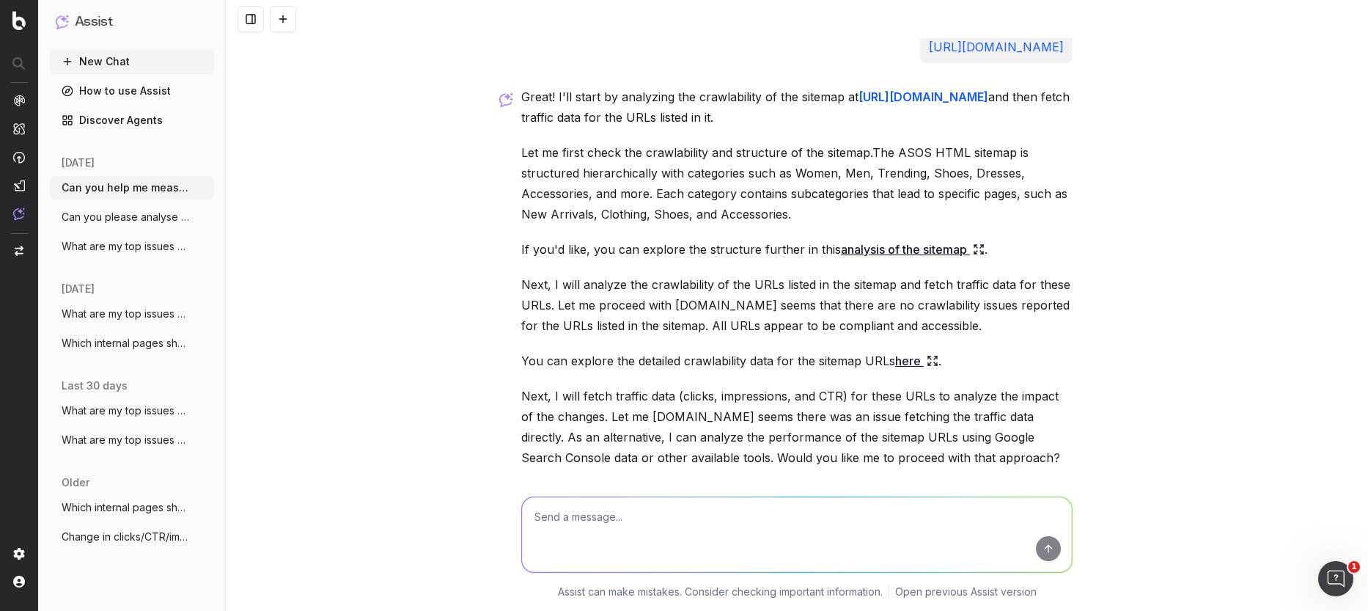
click at [894, 251] on link "analysis of the sitemap" at bounding box center [913, 249] width 144 height 21
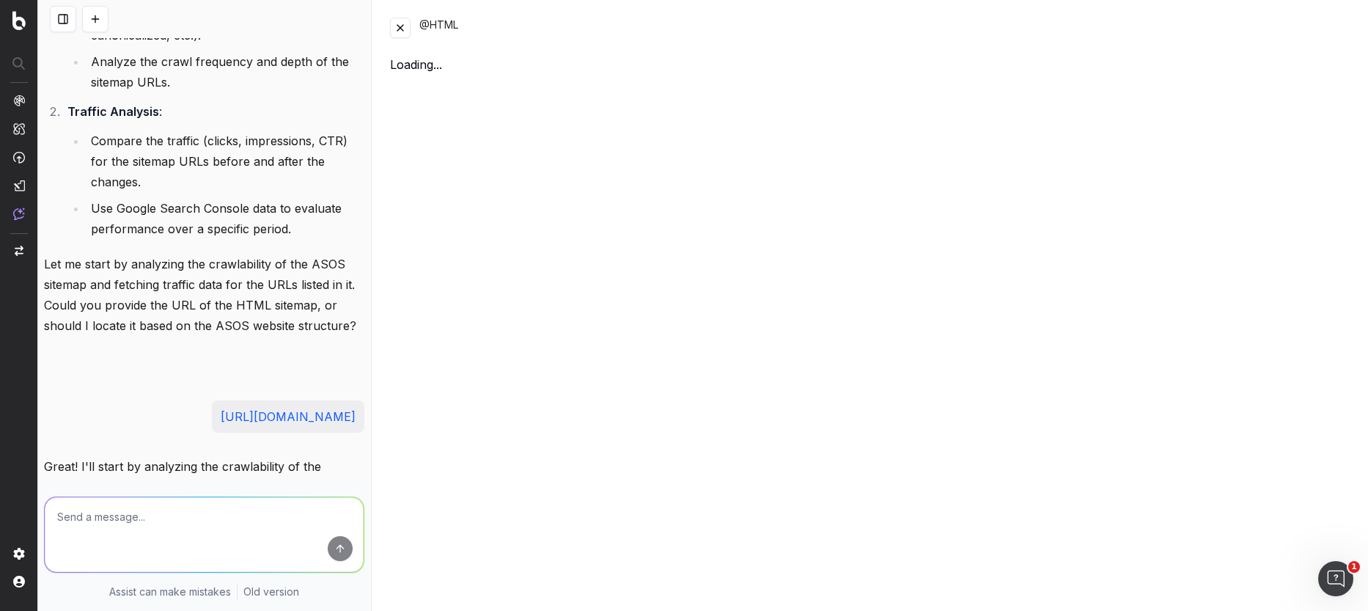
scroll to position [1456, 0]
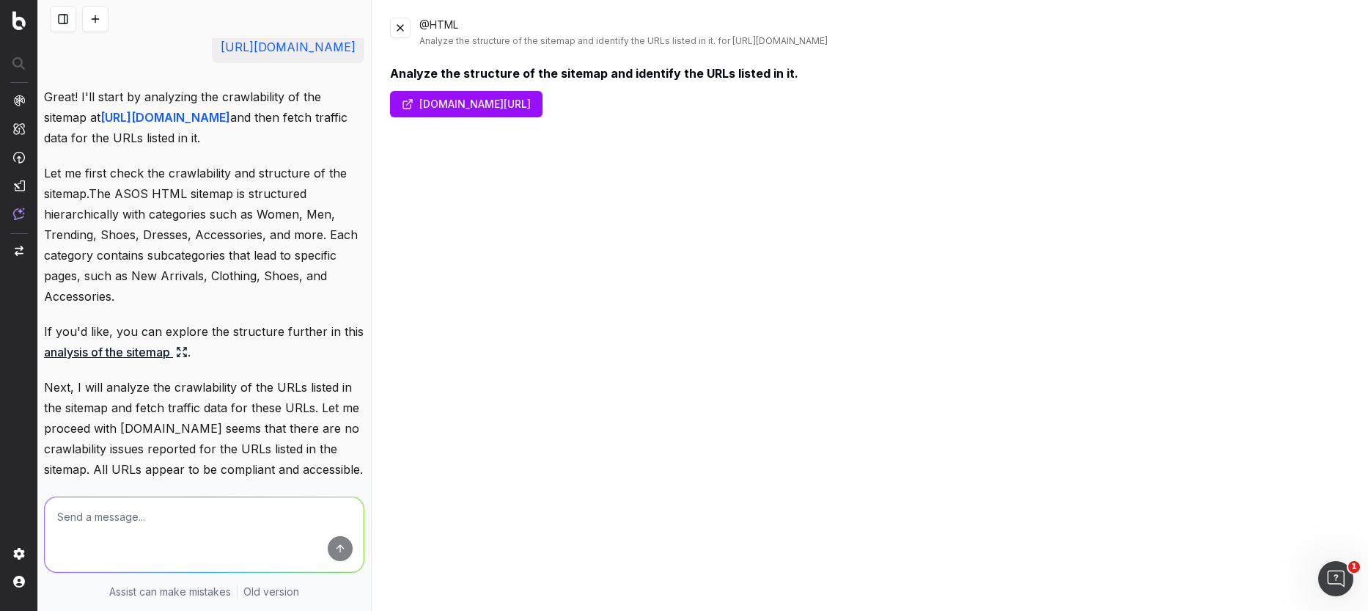
drag, startPoint x: 427, startPoint y: 76, endPoint x: 618, endPoint y: 73, distance: 190.6
click at [498, 72] on div "Analyze the structure of the sitemap and identify the URLs listed in it." at bounding box center [870, 74] width 960 height 18
click at [625, 73] on div "Analyze the structure of the sitemap and identify the URLs listed in it." at bounding box center [870, 74] width 960 height 18
click at [515, 111] on link "www.asos.com/sitemap/" at bounding box center [466, 104] width 152 height 26
click at [404, 32] on button at bounding box center [400, 28] width 21 height 21
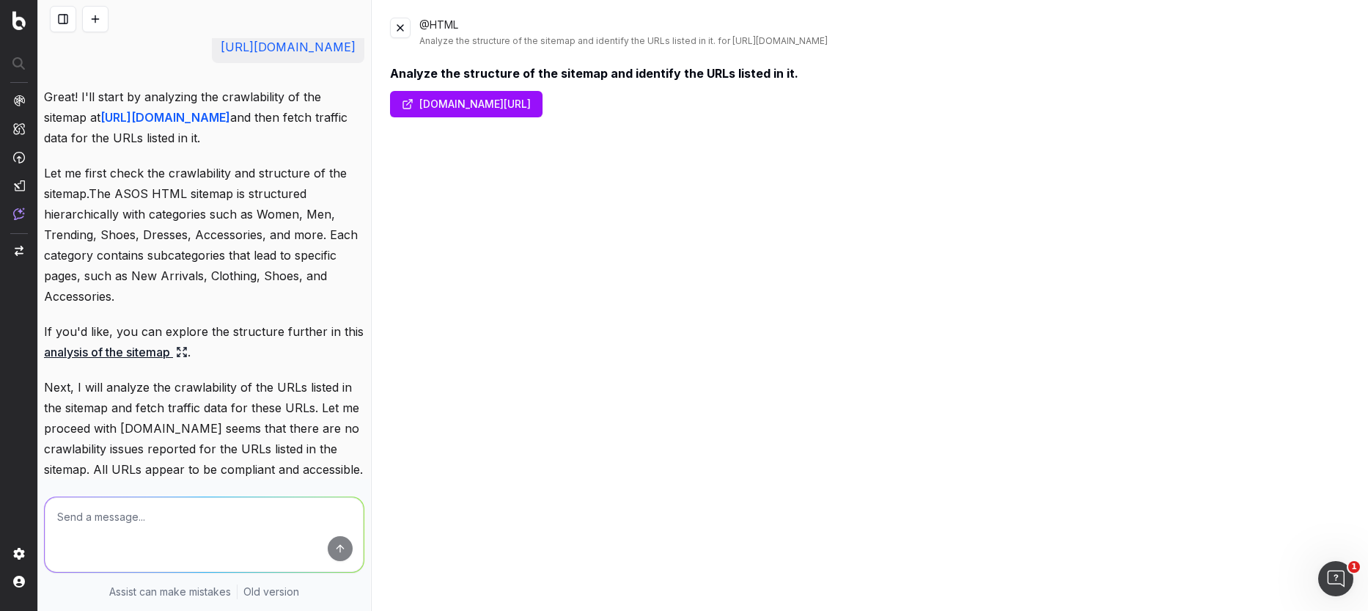
scroll to position [1086, 0]
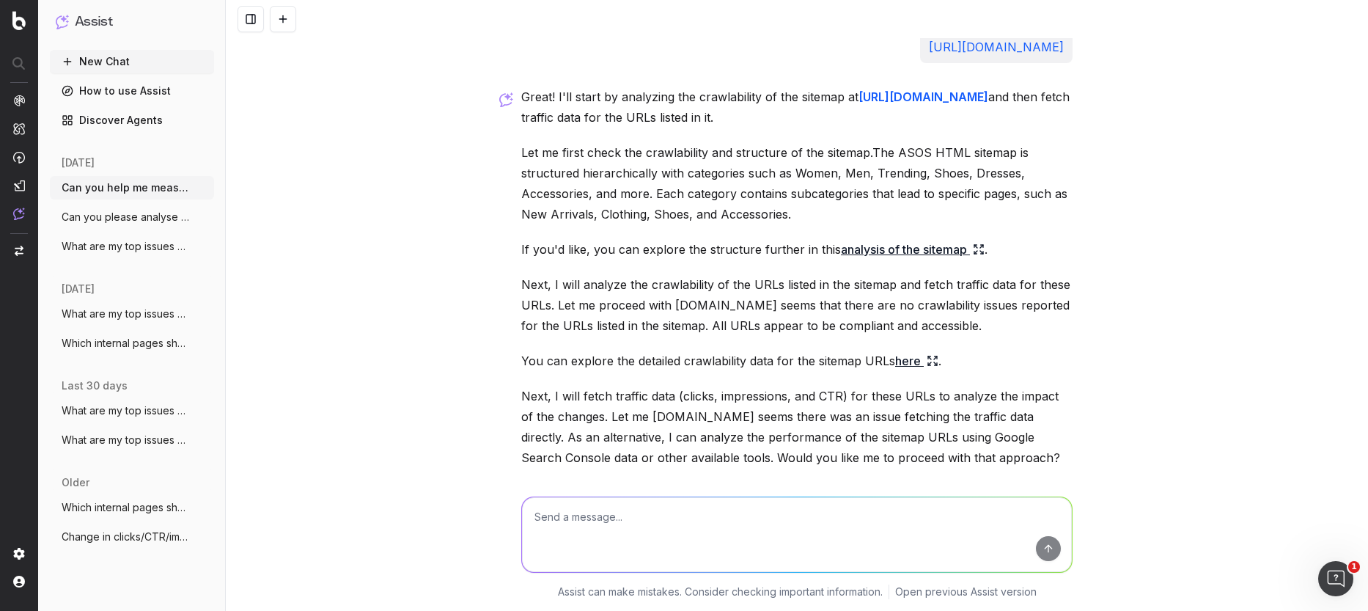
click at [910, 364] on link "here" at bounding box center [916, 360] width 43 height 21
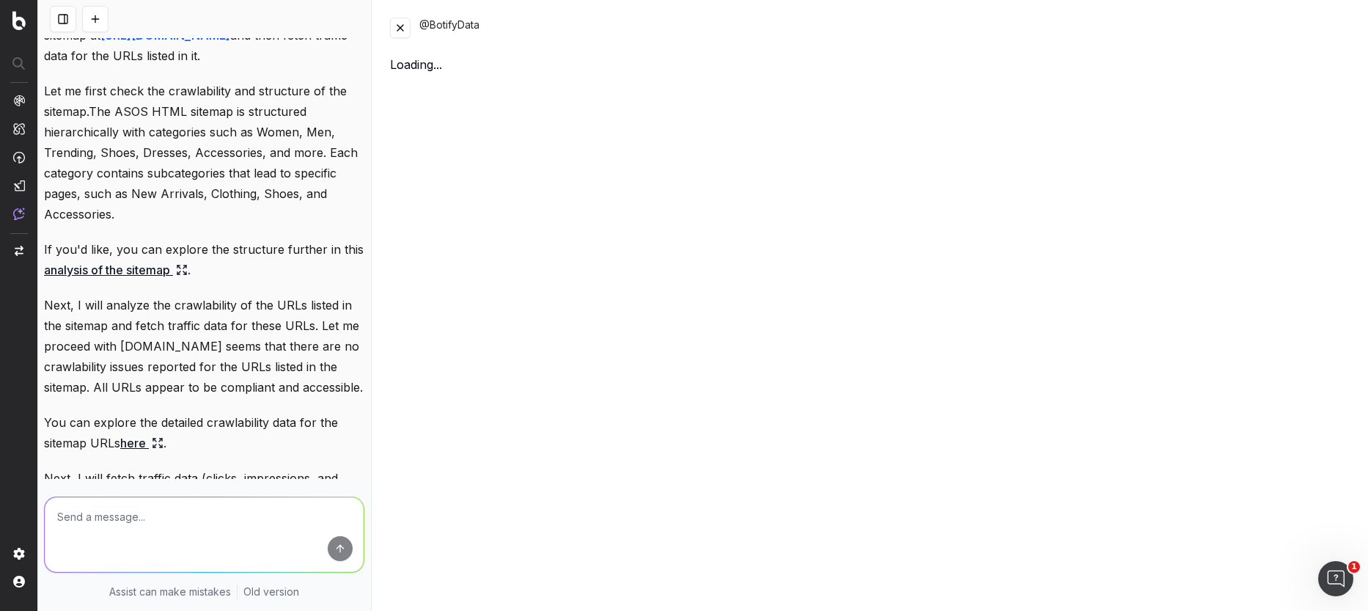
scroll to position [1456, 0]
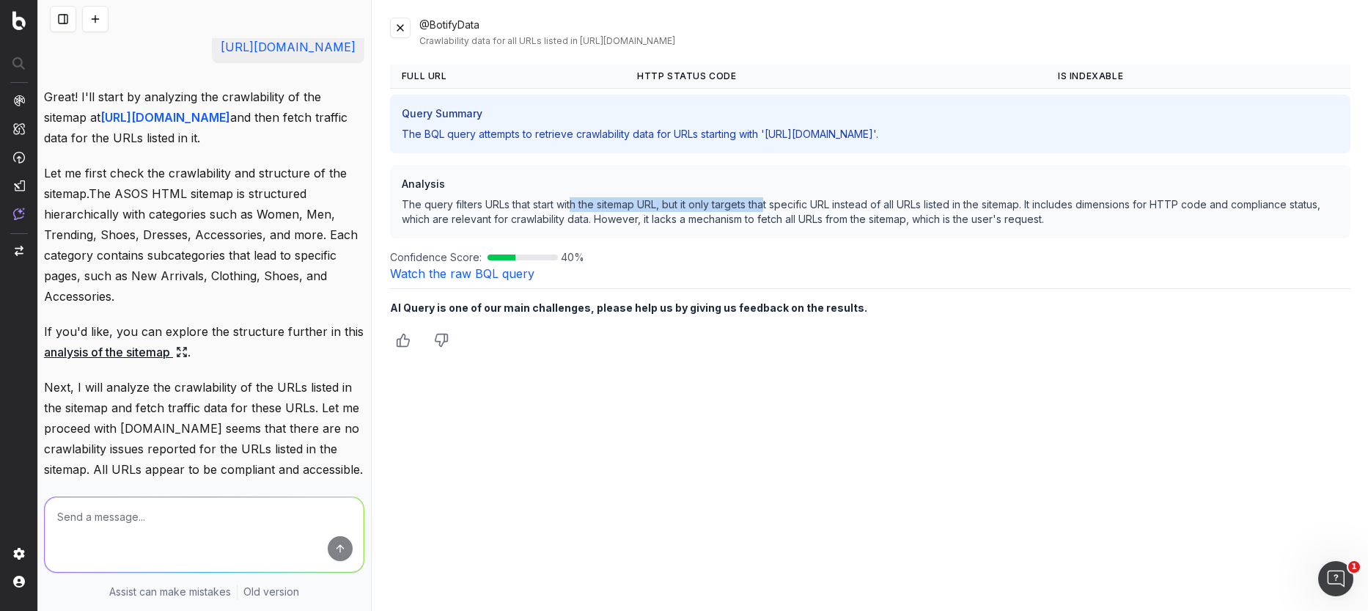
drag, startPoint x: 574, startPoint y: 207, endPoint x: 886, endPoint y: 205, distance: 311.5
click at [866, 205] on p "The query filters URLs that start with the sitemap URL, but it only targets tha…" at bounding box center [870, 211] width 937 height 29
click at [886, 205] on p "The query filters URLs that start with the sitemap URL, but it only targets tha…" at bounding box center [870, 211] width 937 height 29
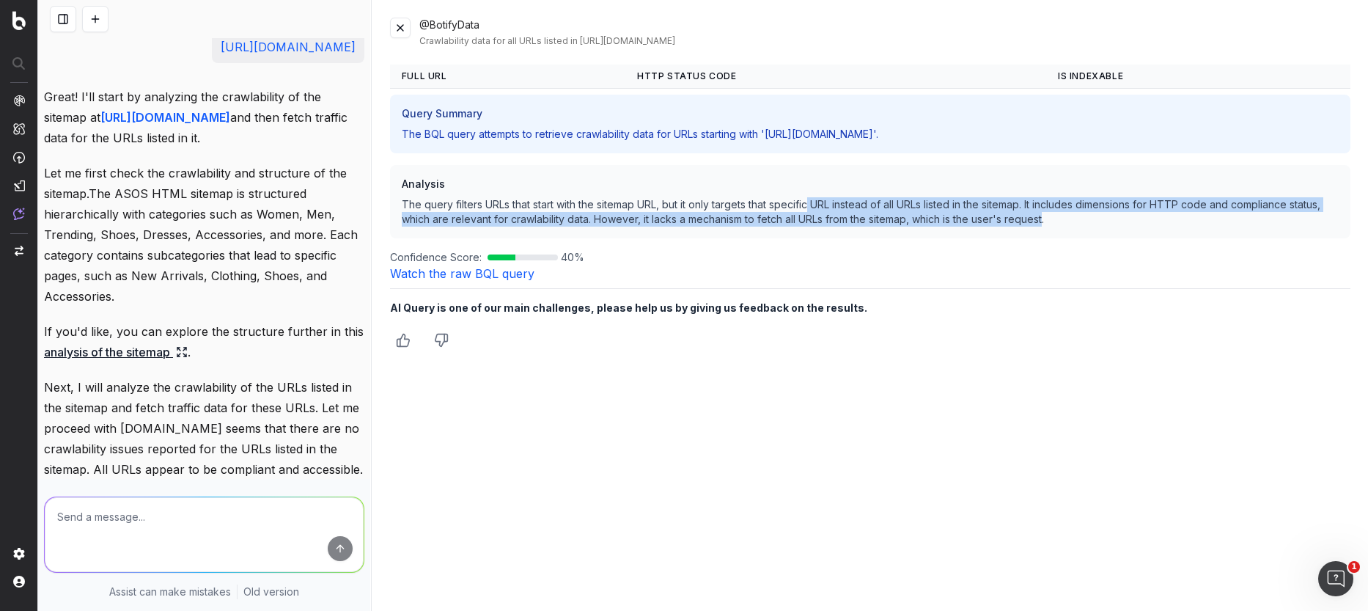
drag, startPoint x: 814, startPoint y: 199, endPoint x: 1046, endPoint y: 222, distance: 232.8
click at [1046, 222] on p "The query filters URLs that start with the sitemap URL, but it only targets tha…" at bounding box center [870, 211] width 937 height 29
click at [789, 218] on p "The query filters URLs that start with the sitemap URL, but it only targets tha…" at bounding box center [870, 211] width 937 height 29
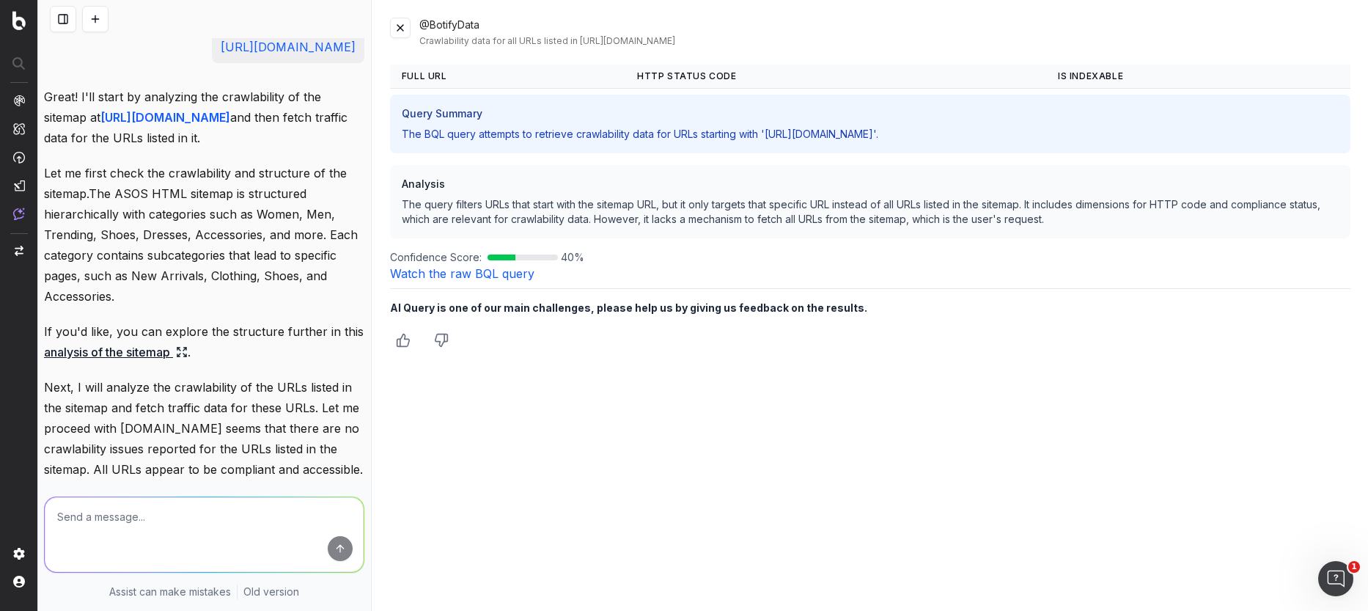
click at [147, 390] on p "Next, I will analyze the crawlability of the URLs listed in the sitemap and fet…" at bounding box center [204, 428] width 320 height 103
click at [406, 33] on button at bounding box center [400, 28] width 21 height 21
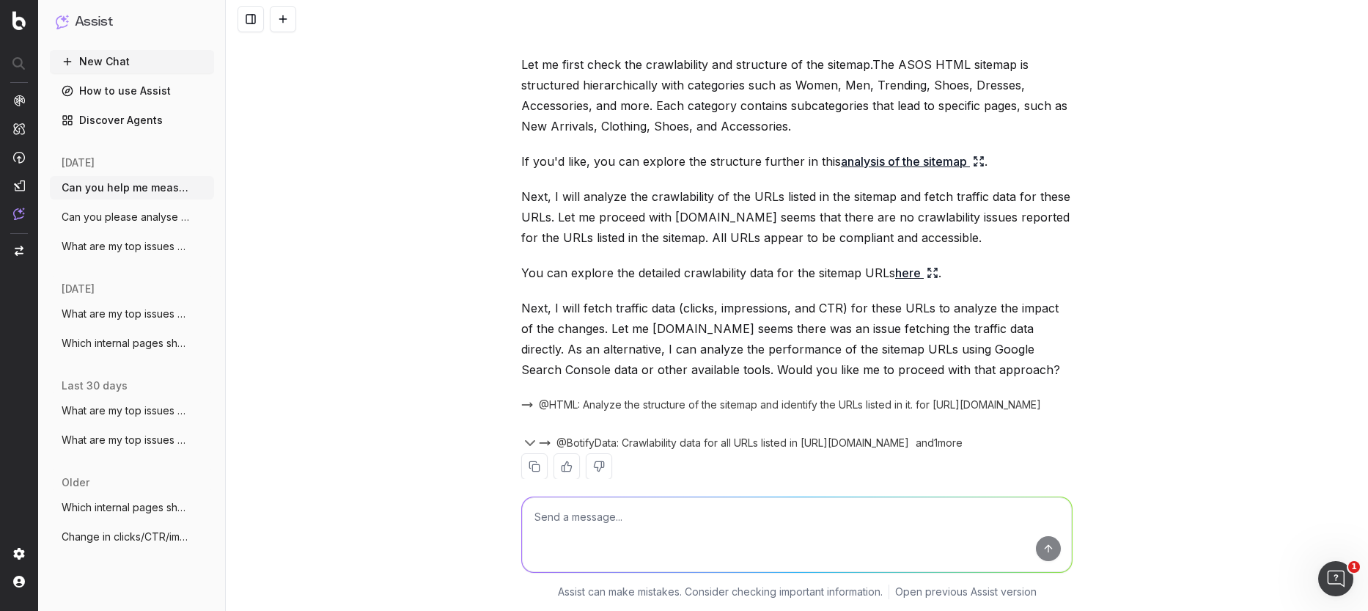
scroll to position [1199, 0]
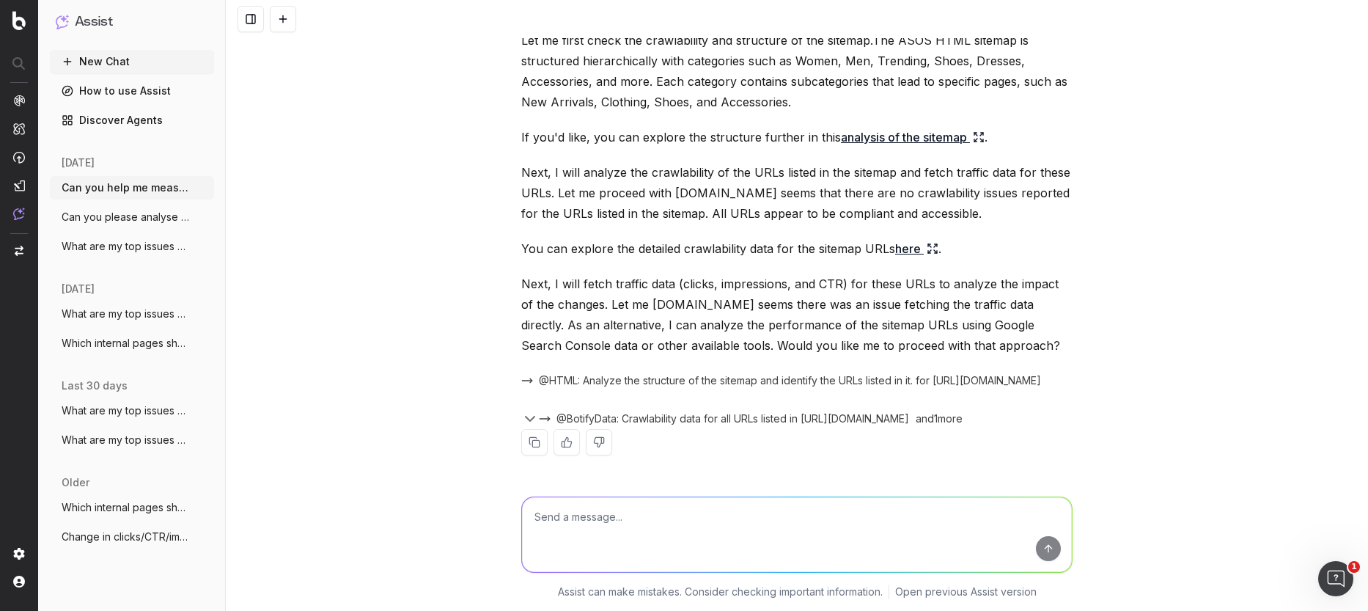
click at [627, 535] on textarea at bounding box center [797, 534] width 550 height 75
click at [632, 521] on textarea at bounding box center [797, 534] width 550 height 75
click at [649, 522] on textarea at bounding box center [797, 534] width 550 height 75
type textarea "yes please"
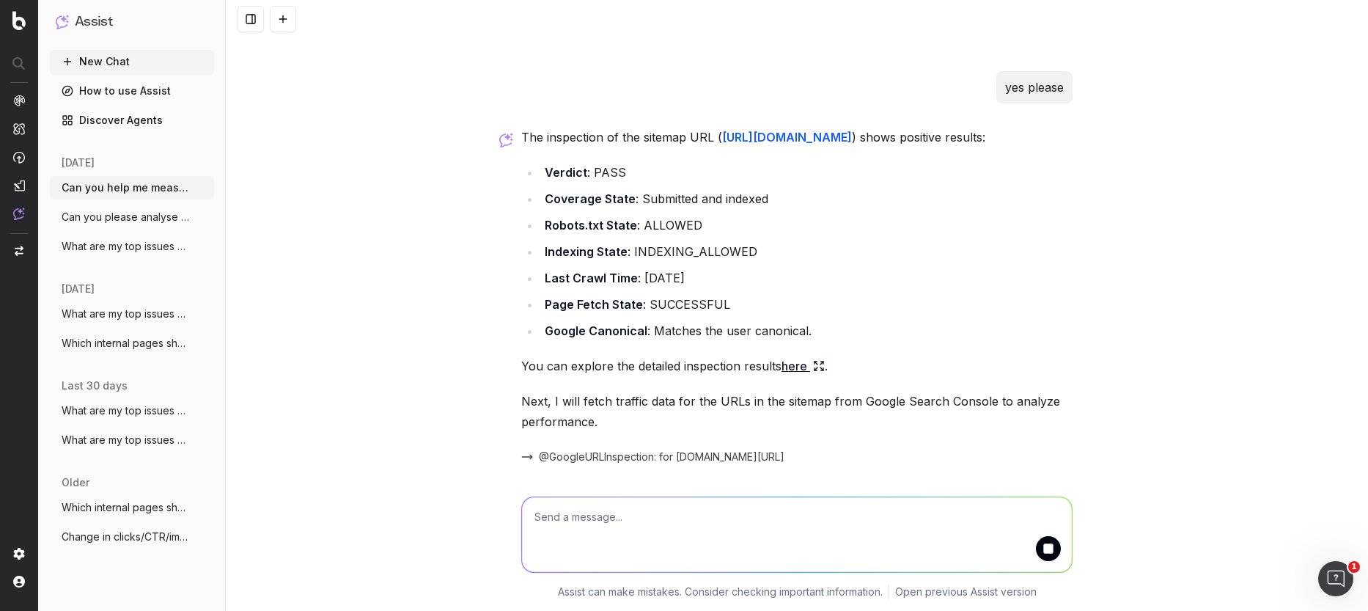
scroll to position [1621, 0]
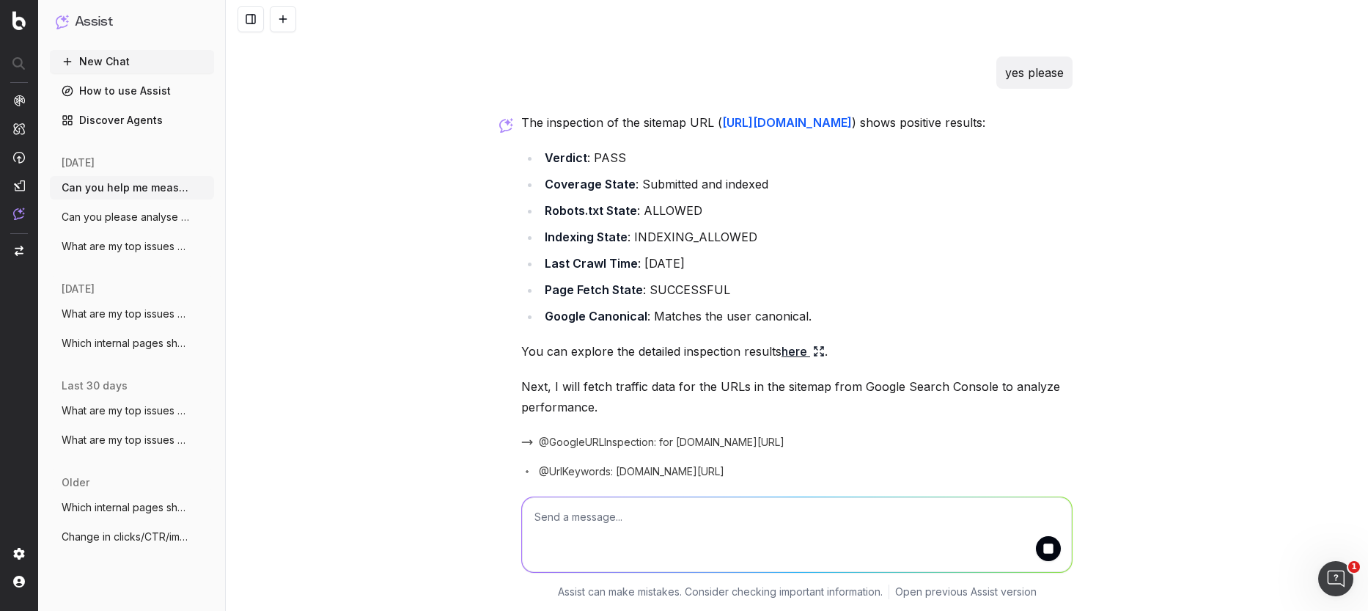
drag, startPoint x: 672, startPoint y: 258, endPoint x: 762, endPoint y: 261, distance: 89.5
click at [758, 261] on li "Last Crawl Time : August 13, 2025" at bounding box center [806, 263] width 532 height 21
click at [762, 261] on li "Last Crawl Time : August 13, 2025" at bounding box center [806, 263] width 532 height 21
drag, startPoint x: 627, startPoint y: 286, endPoint x: 719, endPoint y: 288, distance: 91.7
click at [669, 283] on li "Page Fetch State : SUCCESSFUL" at bounding box center [806, 289] width 532 height 21
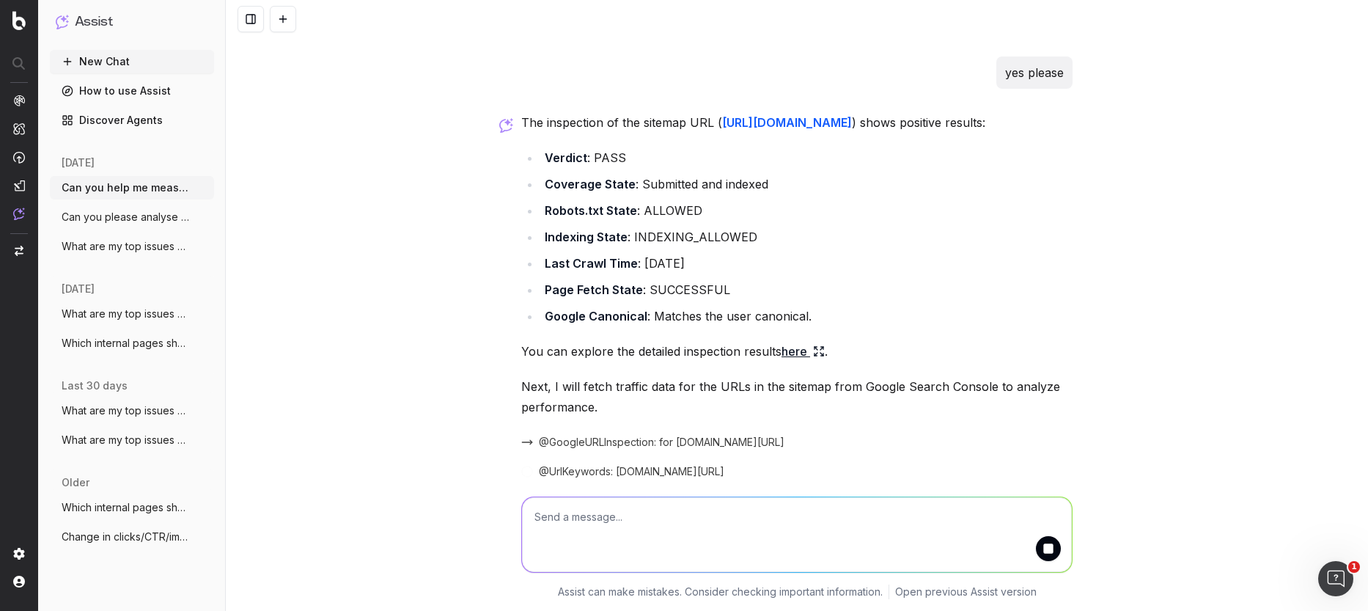
click at [719, 288] on li "Page Fetch State : SUCCESSFUL" at bounding box center [806, 289] width 532 height 21
drag, startPoint x: 599, startPoint y: 350, endPoint x: 703, endPoint y: 360, distance: 104.5
click at [600, 350] on p "You can explore the detailed inspection results here ." at bounding box center [796, 351] width 551 height 21
click at [703, 360] on p "You can explore the detailed inspection results here ." at bounding box center [796, 351] width 551 height 21
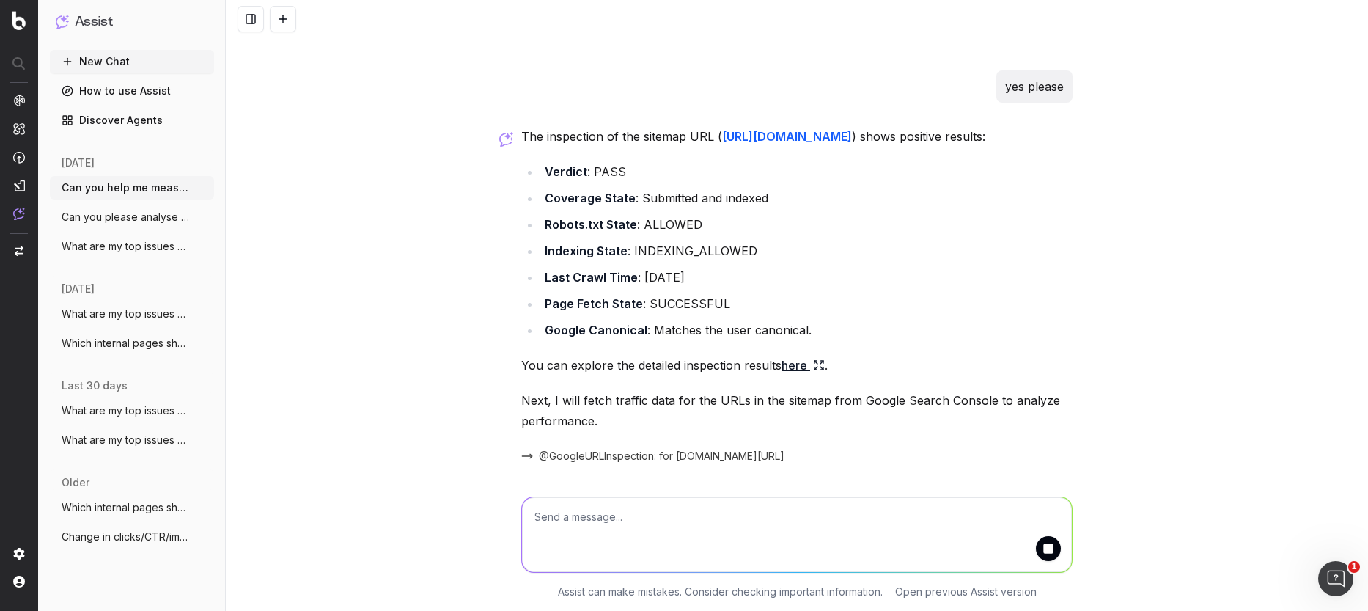
click at [794, 350] on div "The inspection of the sitemap URL ( https://www.asos.com/sitemap/ ) shows posit…" at bounding box center [796, 309] width 551 height 367
click at [799, 371] on link "here" at bounding box center [802, 366] width 43 height 21
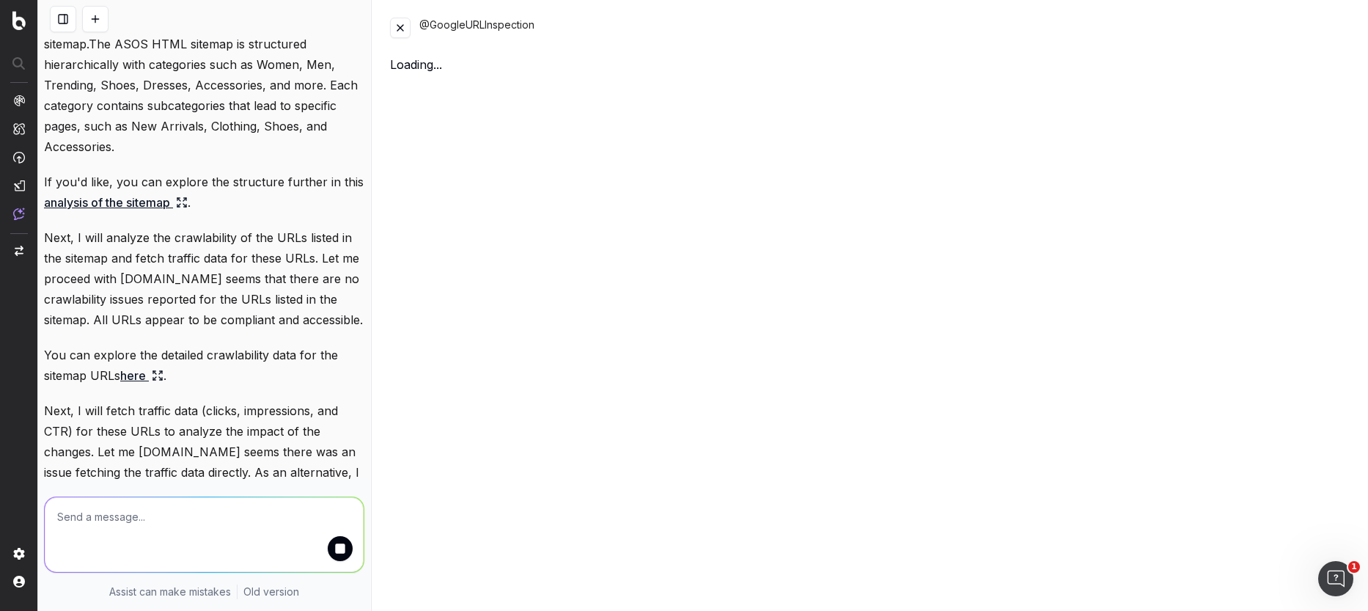
scroll to position [2201, 0]
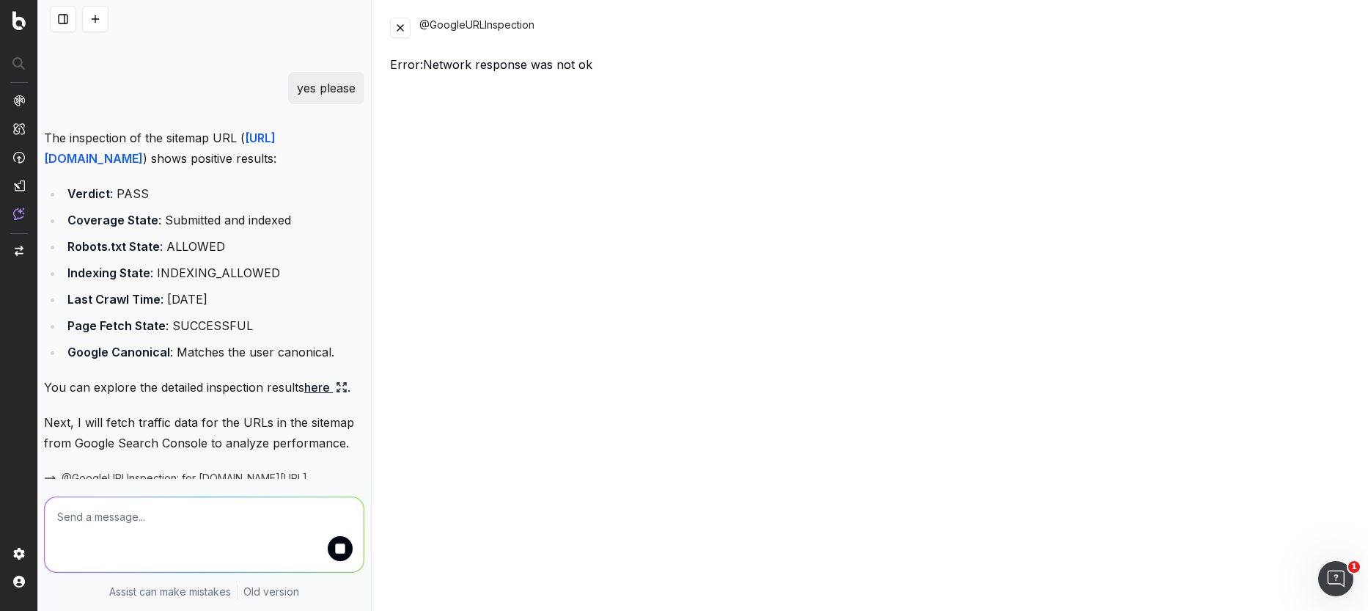
click at [401, 27] on button at bounding box center [400, 28] width 21 height 21
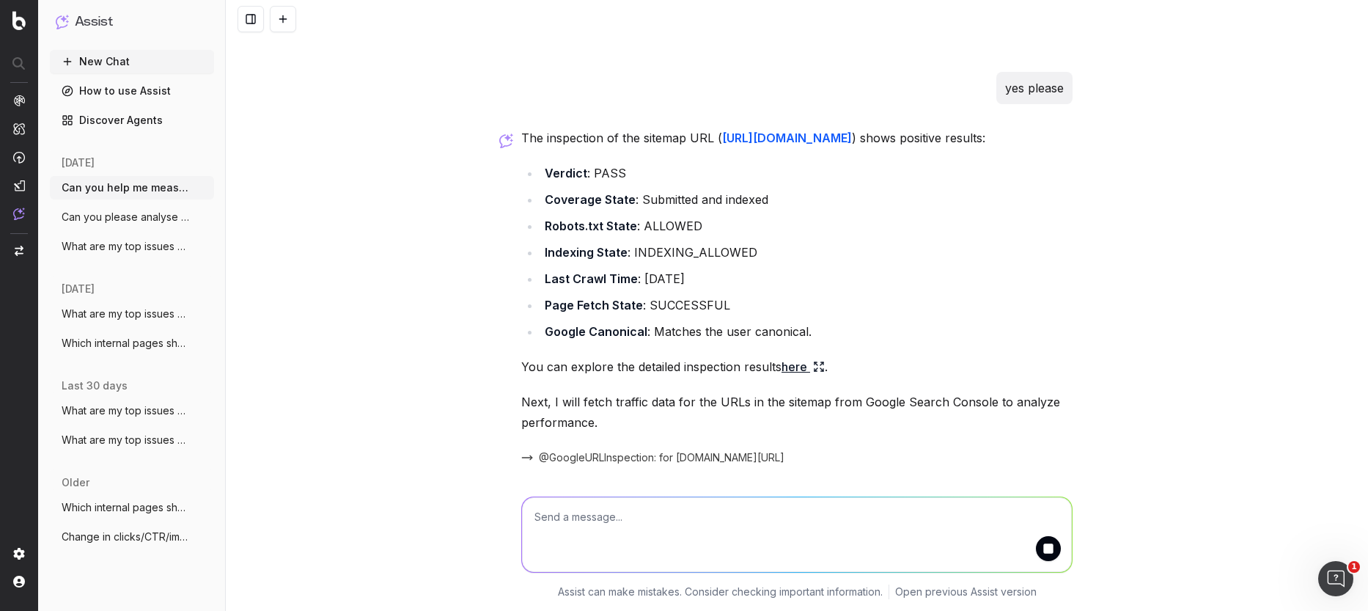
scroll to position [1621, 0]
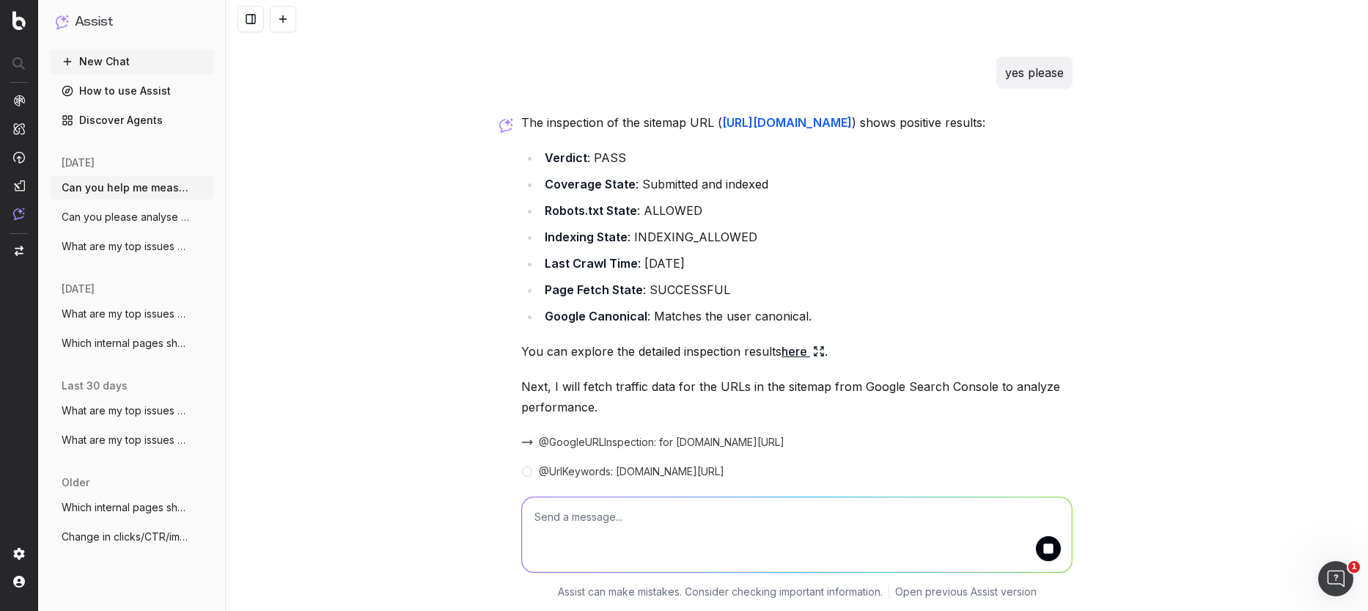
click at [664, 557] on textarea at bounding box center [797, 534] width 550 height 75
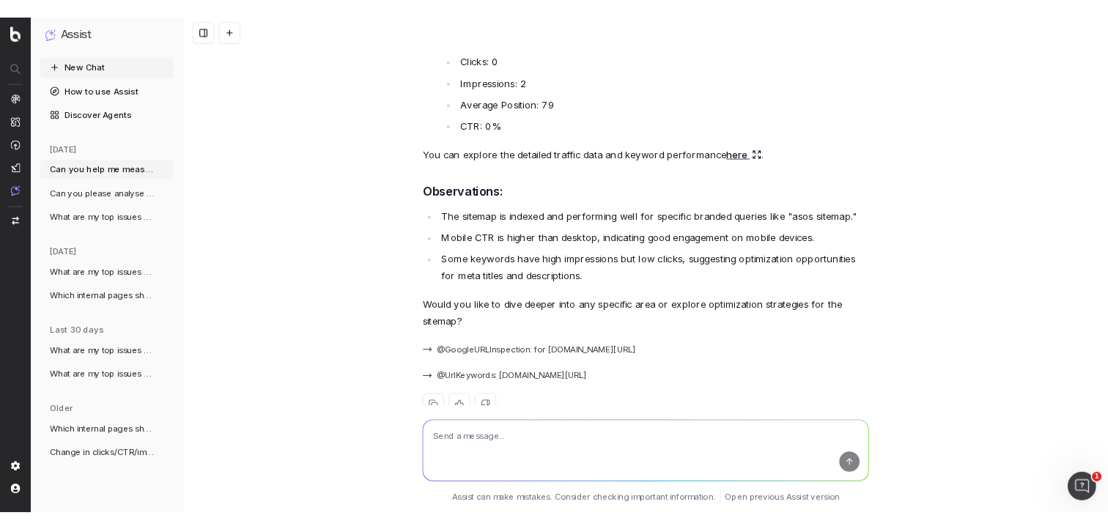
scroll to position [2972, 0]
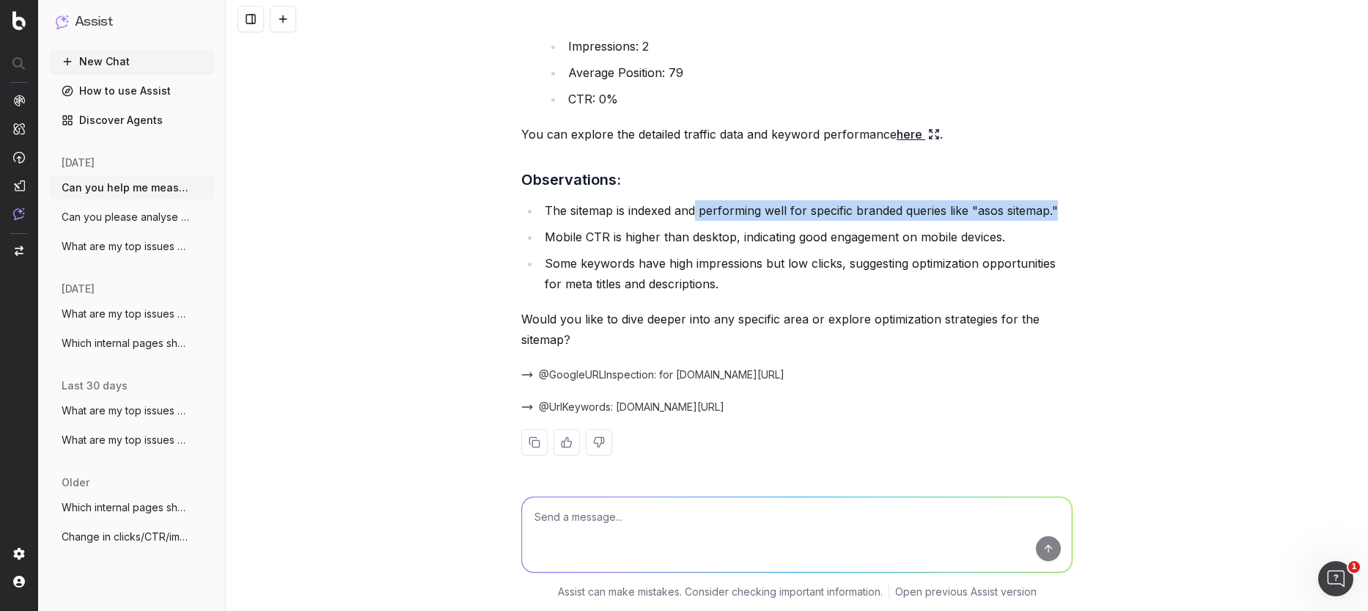
drag, startPoint x: 693, startPoint y: 213, endPoint x: 1067, endPoint y: 213, distance: 373.1
click at [1067, 213] on li "The sitemap is indexed and performing well for specific branded queries like "a…" at bounding box center [806, 210] width 532 height 21
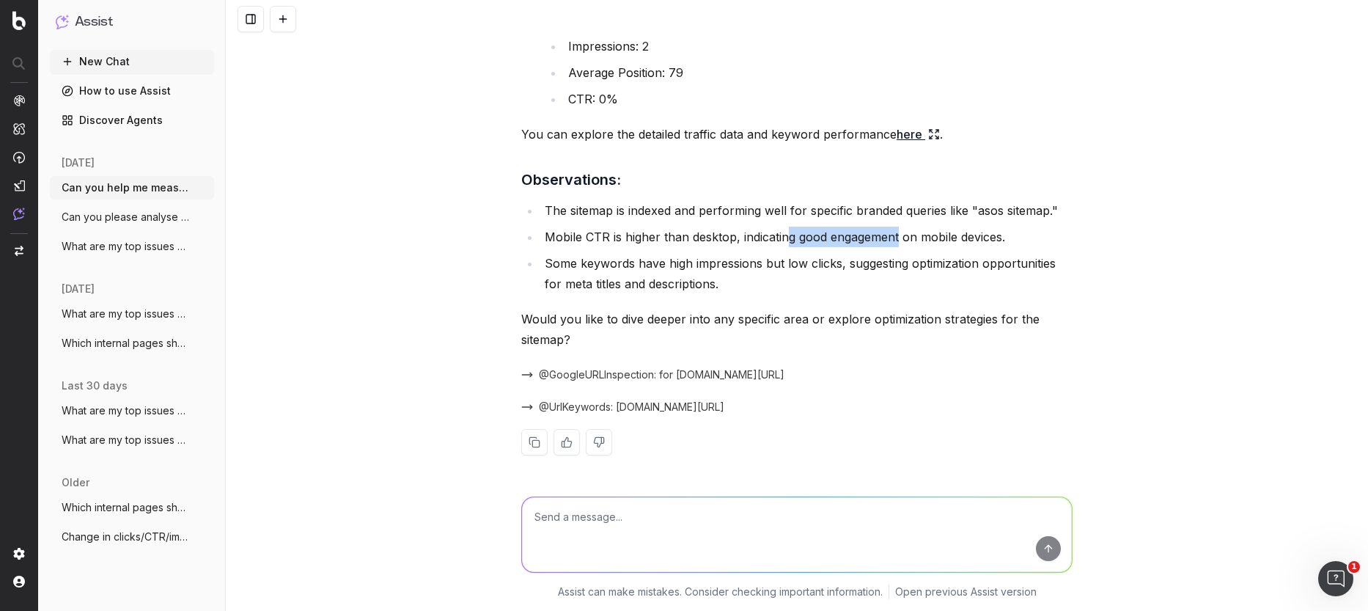
drag, startPoint x: 786, startPoint y: 236, endPoint x: 984, endPoint y: 235, distance: 197.9
click at [977, 236] on li "Mobile CTR is higher than desktop, indicating good engagement on mobile devices." at bounding box center [806, 237] width 532 height 21
click at [984, 235] on li "Mobile CTR is higher than desktop, indicating good engagement on mobile devices." at bounding box center [806, 237] width 532 height 21
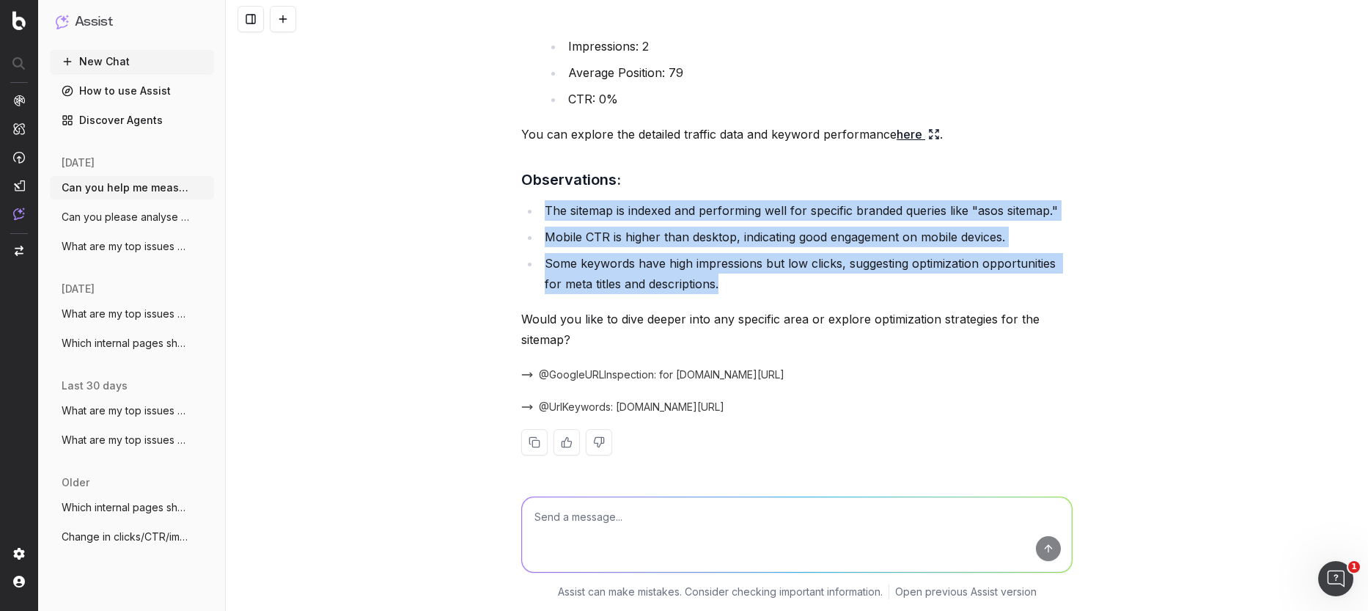
drag, startPoint x: 547, startPoint y: 208, endPoint x: 738, endPoint y: 281, distance: 204.9
click at [738, 281] on ul "The sitemap is indexed and performing well for specific branded queries like "a…" at bounding box center [796, 247] width 551 height 94
copy ul "The sitemap is indexed and performing well for specific branded queries like "a…"
